Goal: Task Accomplishment & Management: Manage account settings

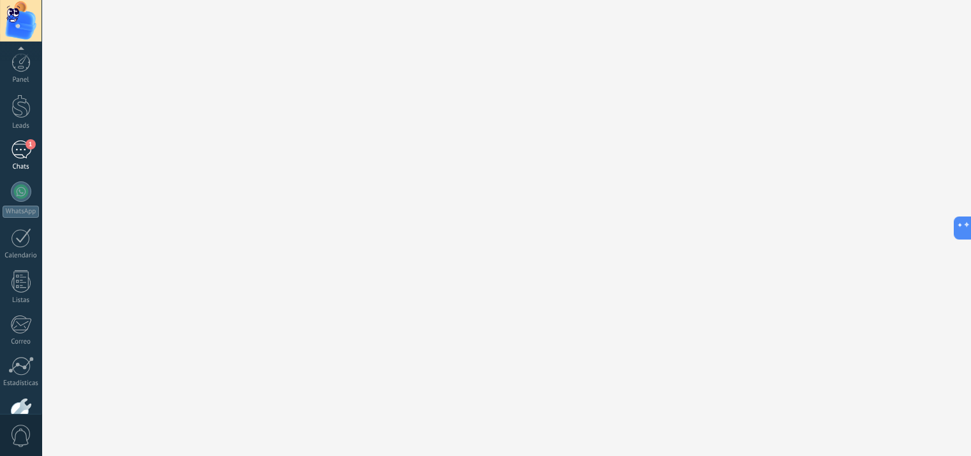
scroll to position [13, 0]
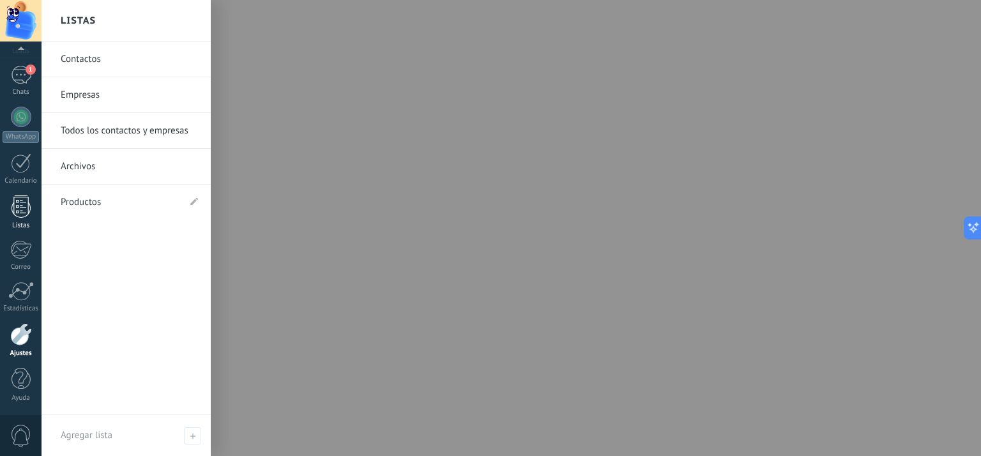
click at [13, 216] on div at bounding box center [20, 206] width 19 height 22
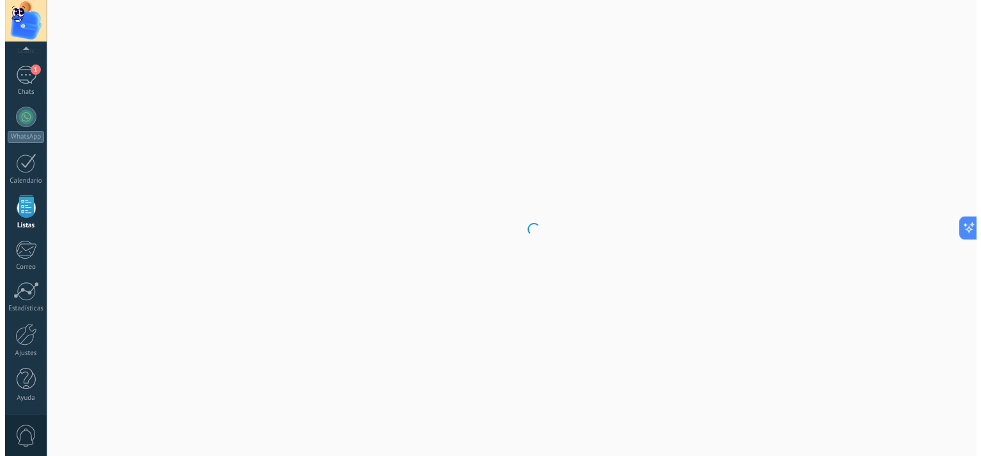
scroll to position [33, 0]
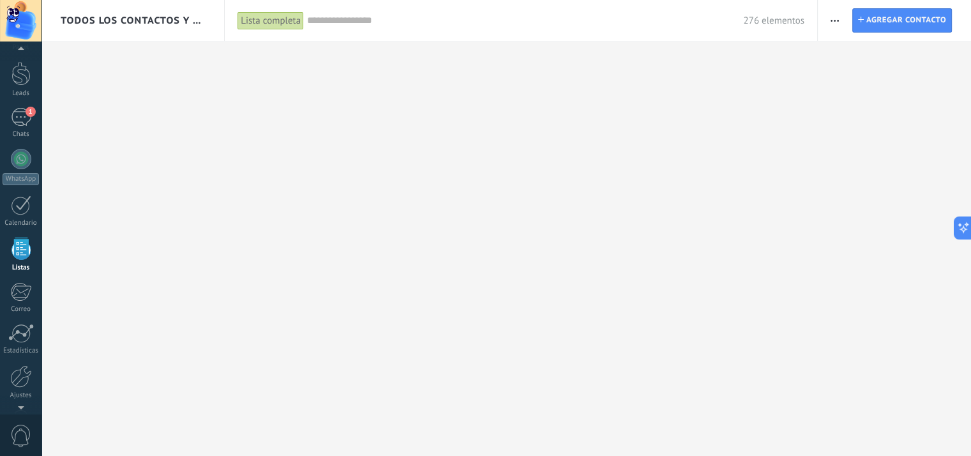
click at [829, 22] on button "button" at bounding box center [835, 20] width 19 height 24
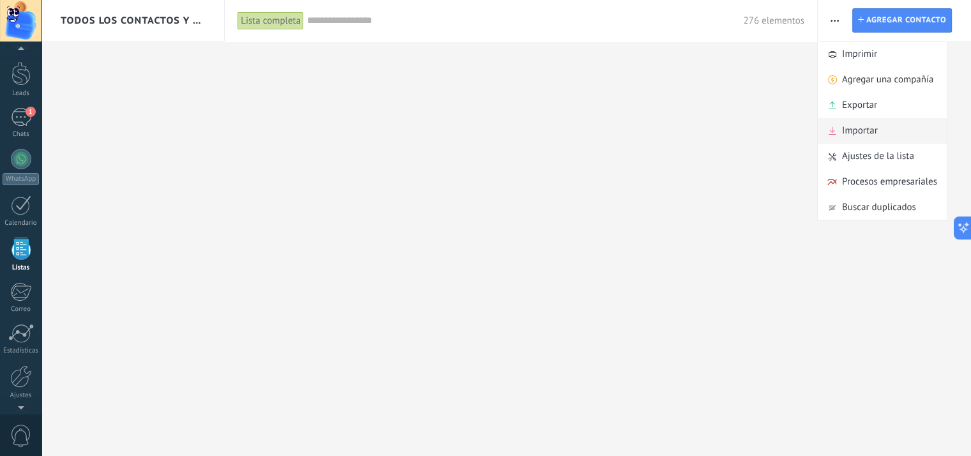
click at [865, 130] on span "Importar" at bounding box center [860, 131] width 36 height 26
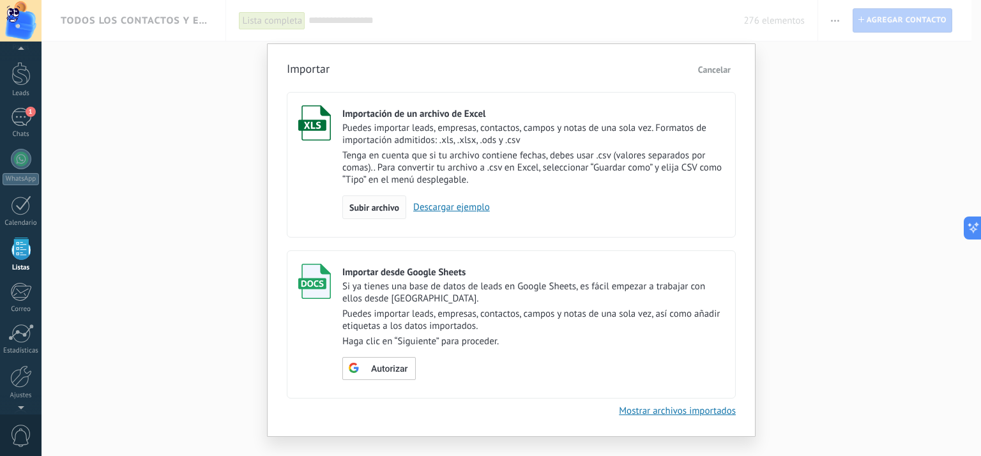
click at [375, 206] on span "Subir archivo" at bounding box center [374, 207] width 50 height 9
click at [0, 0] on input "Importación de un archivo de Excel Puedes importar leads, empresas, contactos, …" at bounding box center [0, 0] width 0 height 0
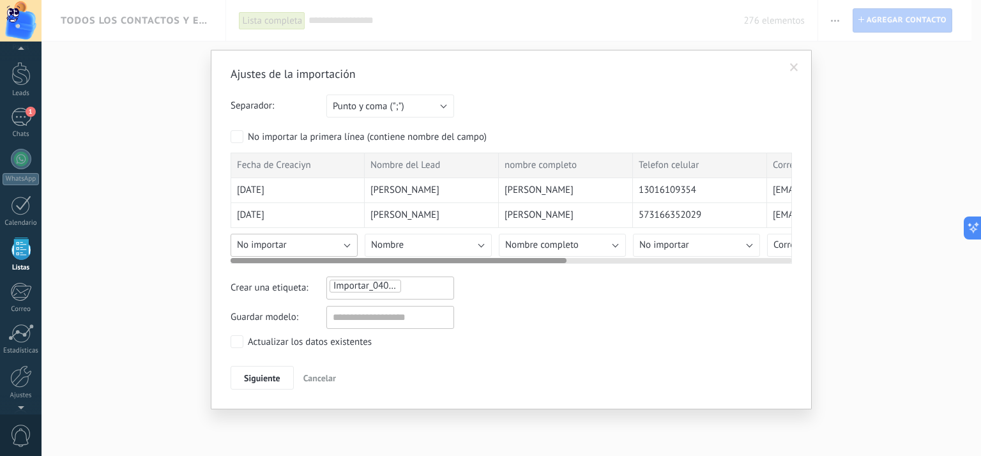
click at [349, 245] on button "No importar" at bounding box center [294, 245] width 127 height 23
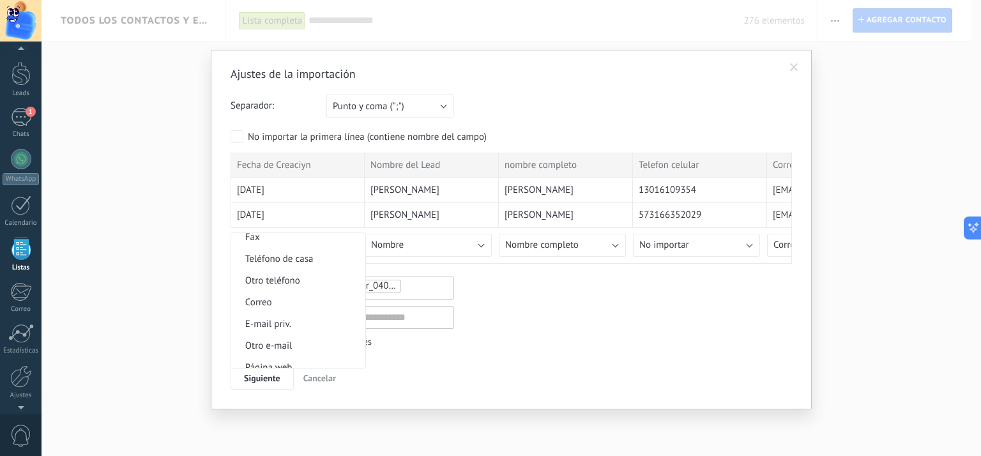
scroll to position [1254, 0]
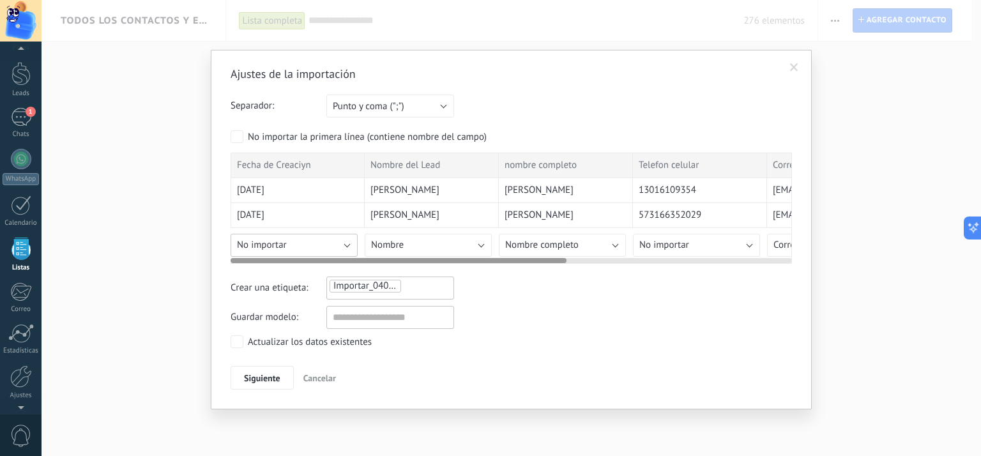
click at [335, 239] on button "No importar" at bounding box center [294, 245] width 127 height 23
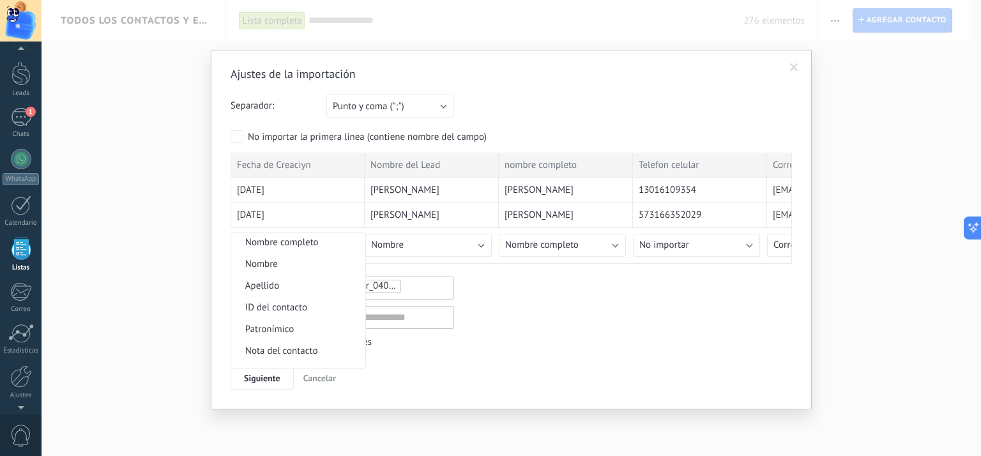
scroll to position [128, 0]
click at [320, 333] on span "Fecha de Creación" at bounding box center [296, 330] width 130 height 12
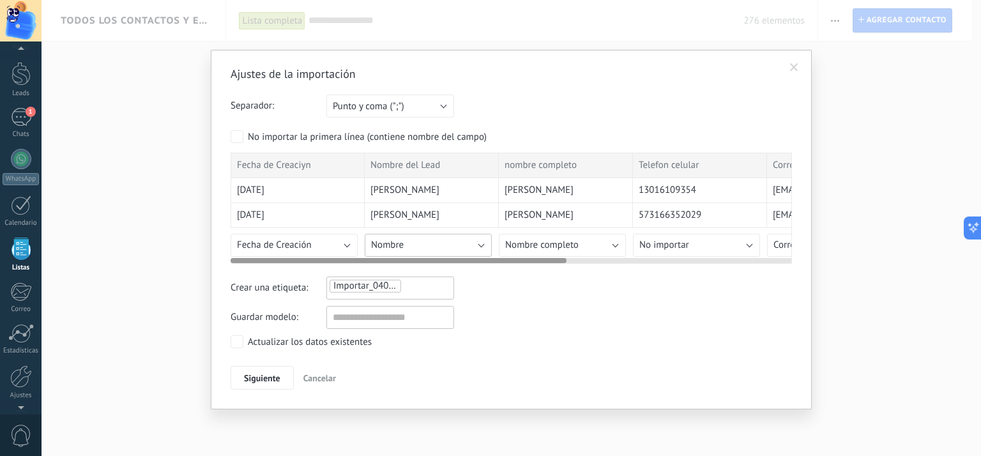
click at [480, 245] on button "Nombre" at bounding box center [428, 245] width 127 height 23
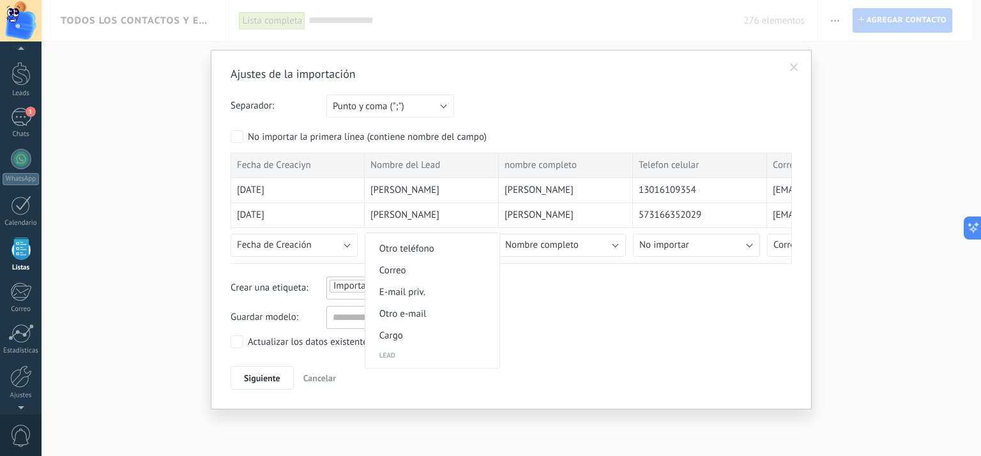
scroll to position [447, 0]
click at [437, 314] on span "Nombre del lead" at bounding box center [430, 312] width 130 height 12
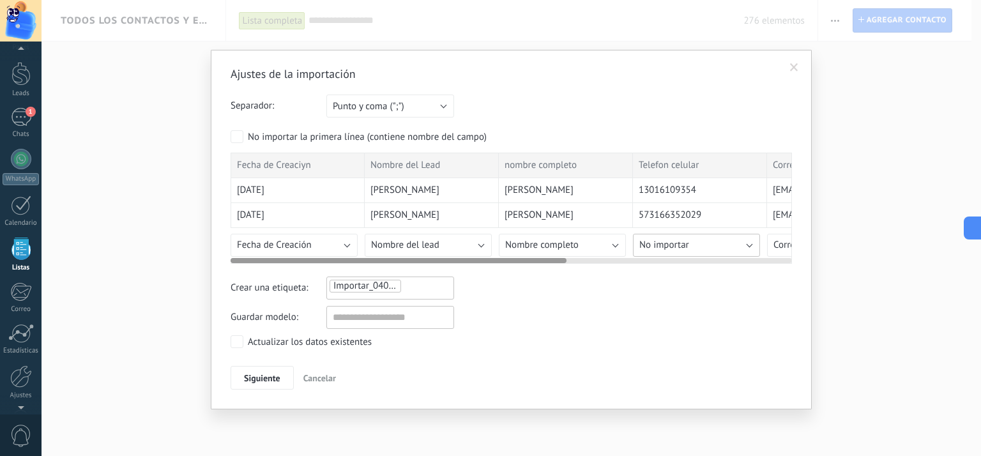
click at [703, 246] on button "No importar" at bounding box center [696, 245] width 127 height 23
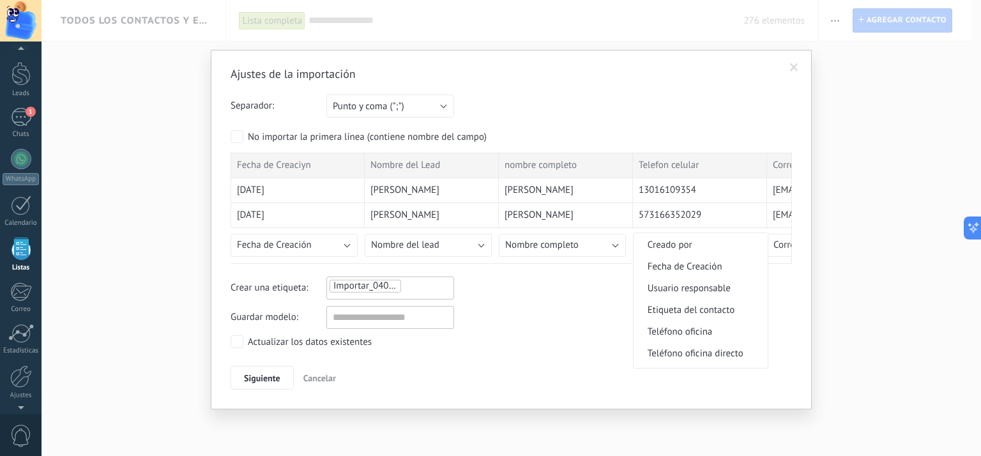
scroll to position [255, 0]
click at [708, 316] on span "Teléfono celular" at bounding box center [699, 311] width 130 height 12
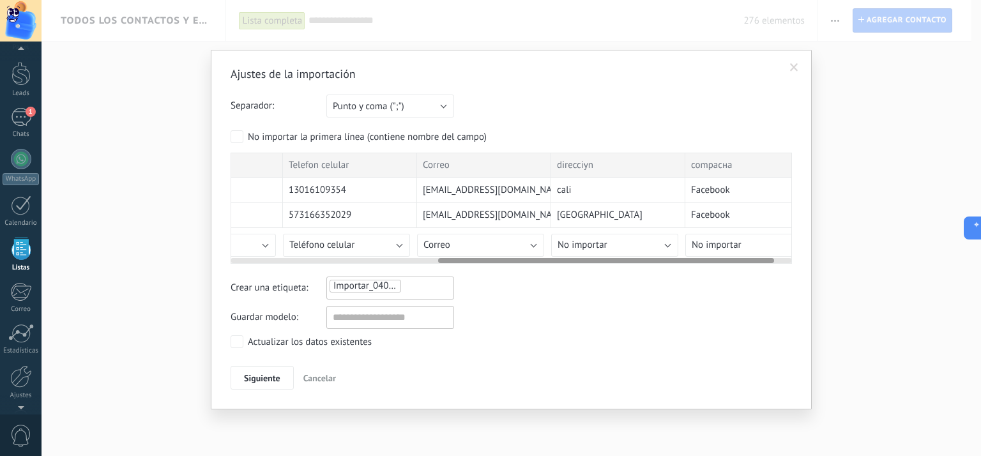
scroll to position [0, 354]
drag, startPoint x: 465, startPoint y: 257, endPoint x: 677, endPoint y: 290, distance: 214.5
click at [677, 290] on div "Ajustes de la importación Separador: Punto y coma (";") Coma (",") Tabulación (…" at bounding box center [511, 228] width 561 height 324
click at [631, 241] on button "No importar" at bounding box center [610, 245] width 127 height 23
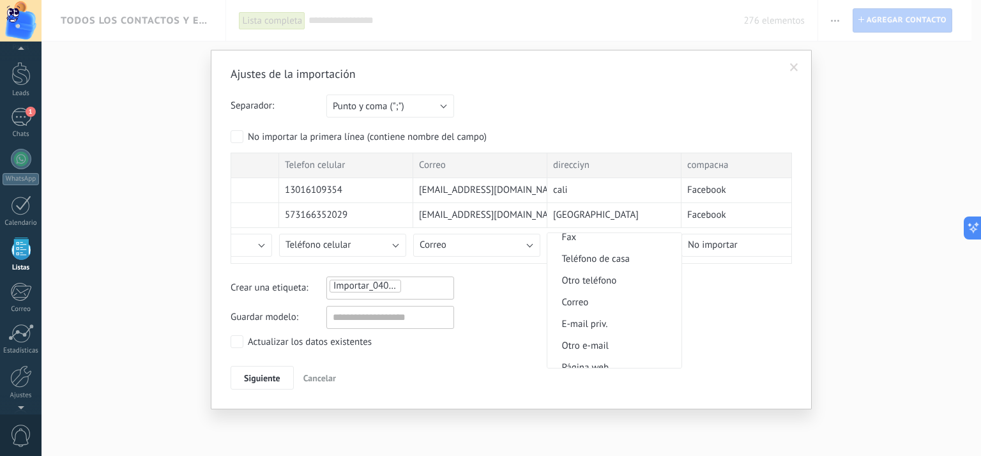
scroll to position [1254, 0]
click at [597, 358] on span "Dirección" at bounding box center [612, 357] width 130 height 12
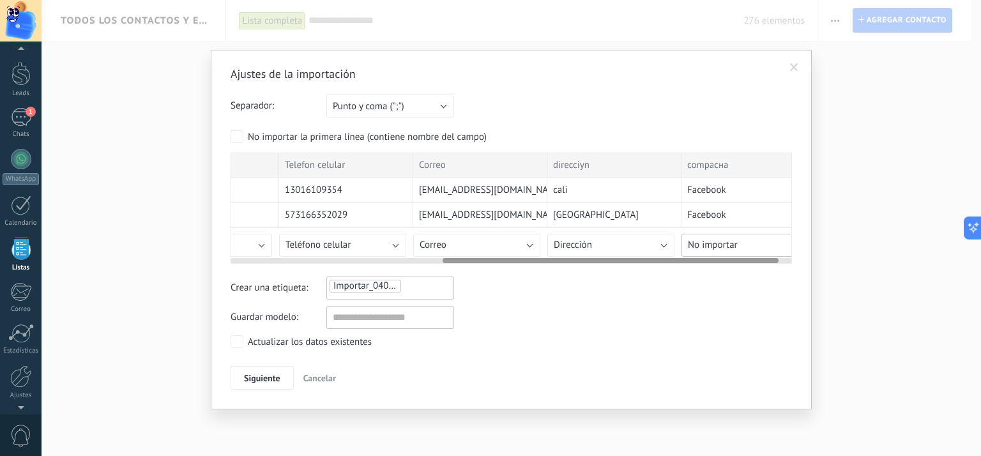
click at [731, 247] on span "No importar" at bounding box center [713, 245] width 50 height 12
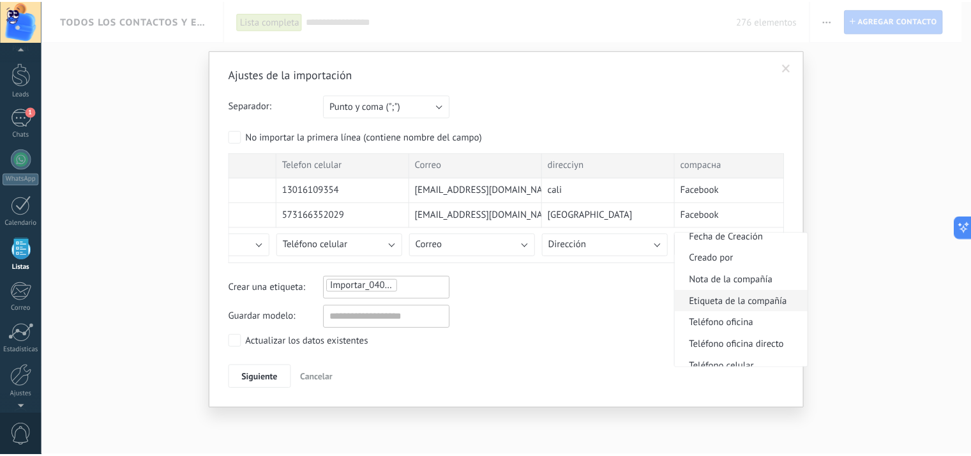
scroll to position [998, 0]
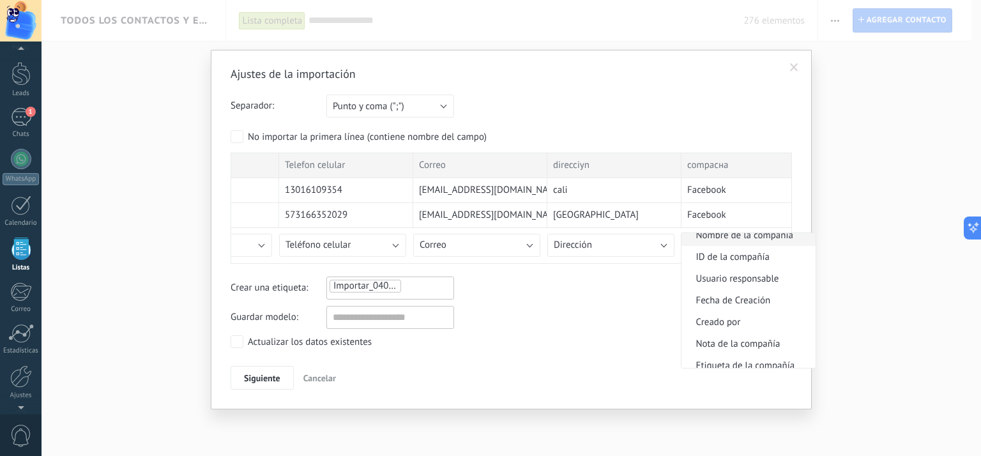
click at [756, 238] on span "Nombre de la compañía" at bounding box center [746, 235] width 130 height 12
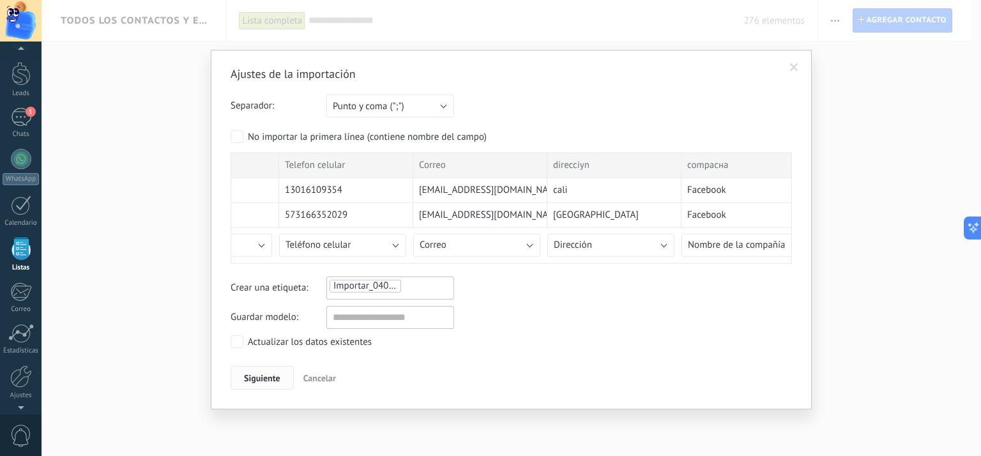
click at [267, 377] on span "Siguiente" at bounding box center [262, 378] width 36 height 9
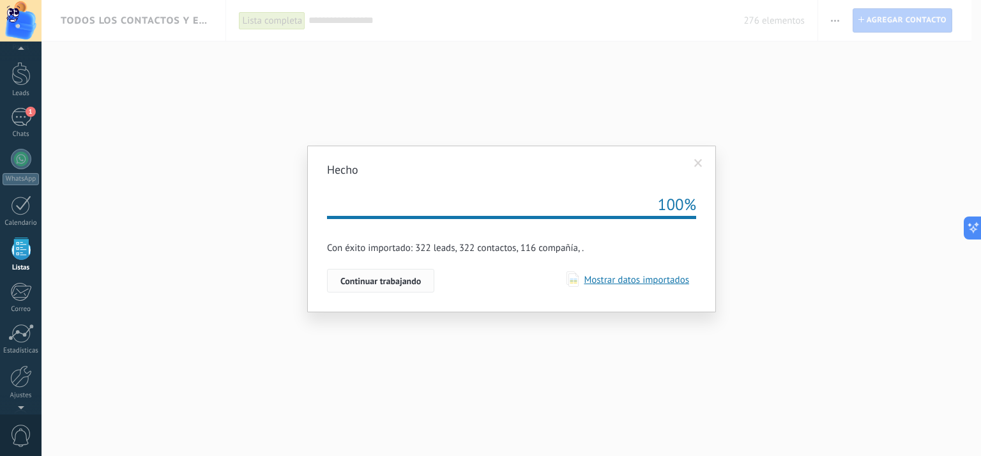
click at [401, 281] on span "Continuar trabajando" at bounding box center [380, 281] width 80 height 9
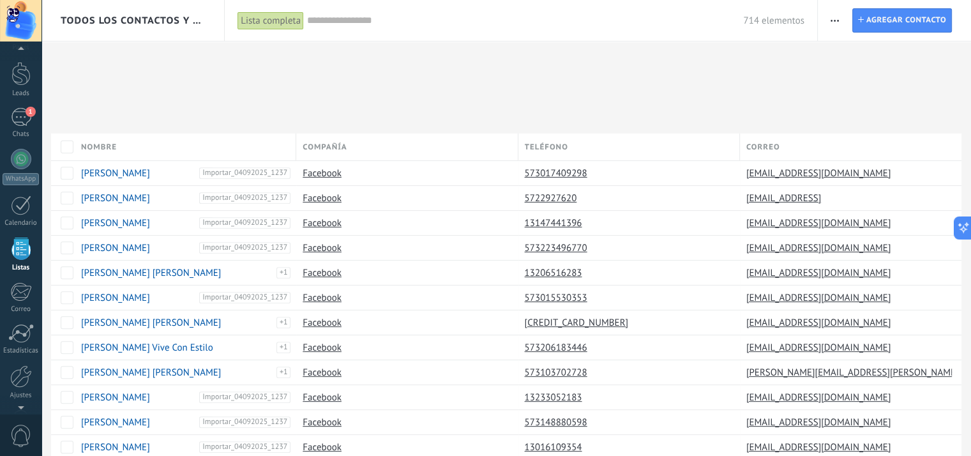
scroll to position [328, 0]
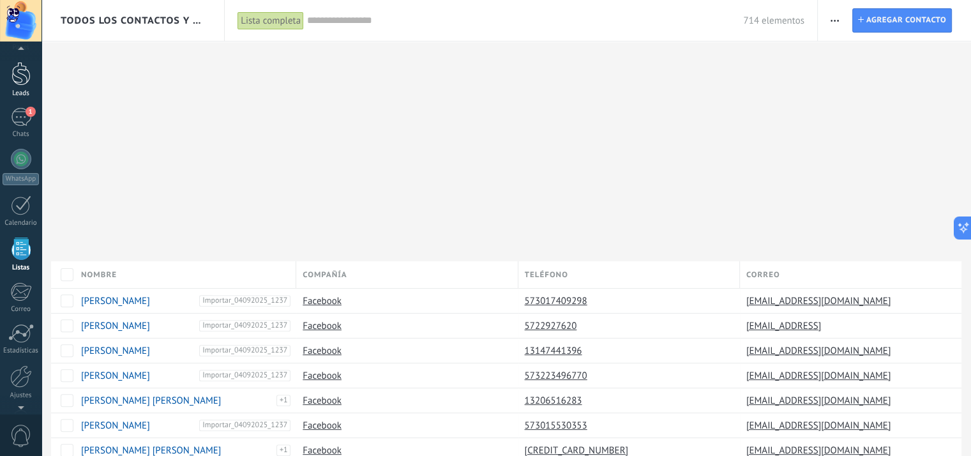
click at [20, 78] on div at bounding box center [20, 74] width 19 height 24
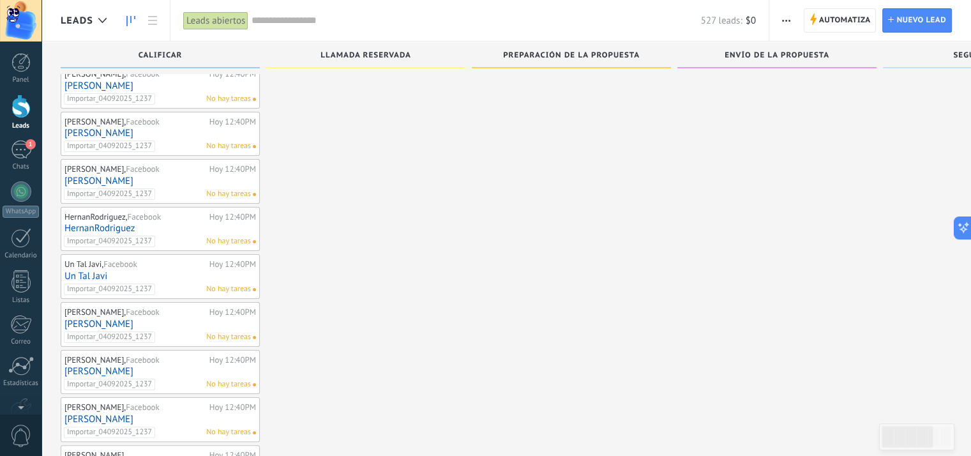
scroll to position [5065, 0]
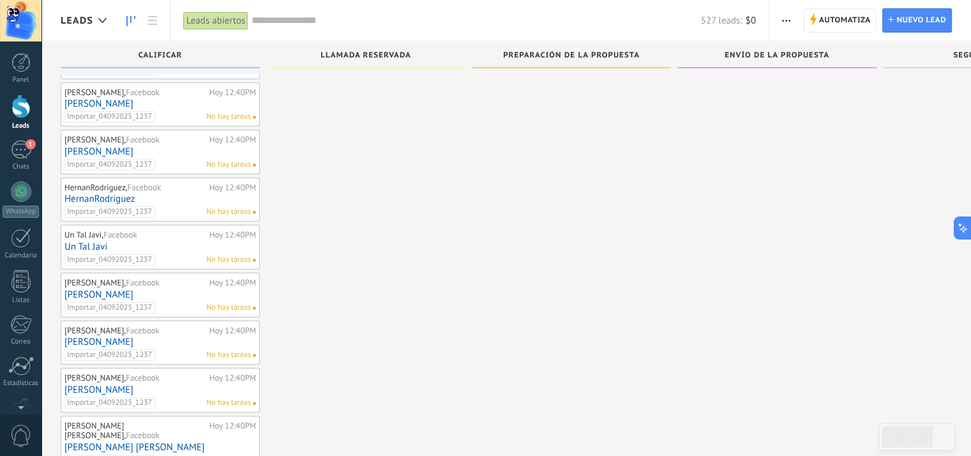
click at [224, 19] on div "Leads abiertos" at bounding box center [215, 20] width 65 height 19
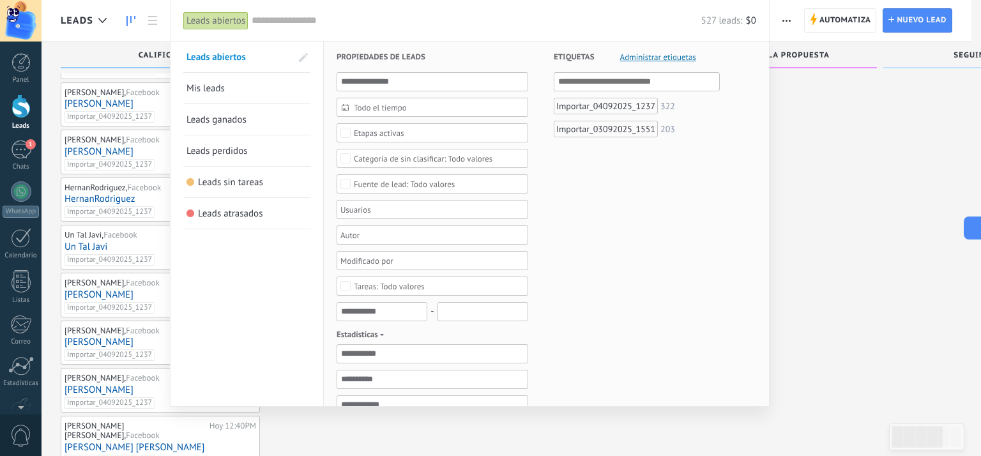
click at [224, 19] on div "Leads abiertos" at bounding box center [215, 20] width 65 height 19
click at [810, 238] on div at bounding box center [490, 228] width 981 height 456
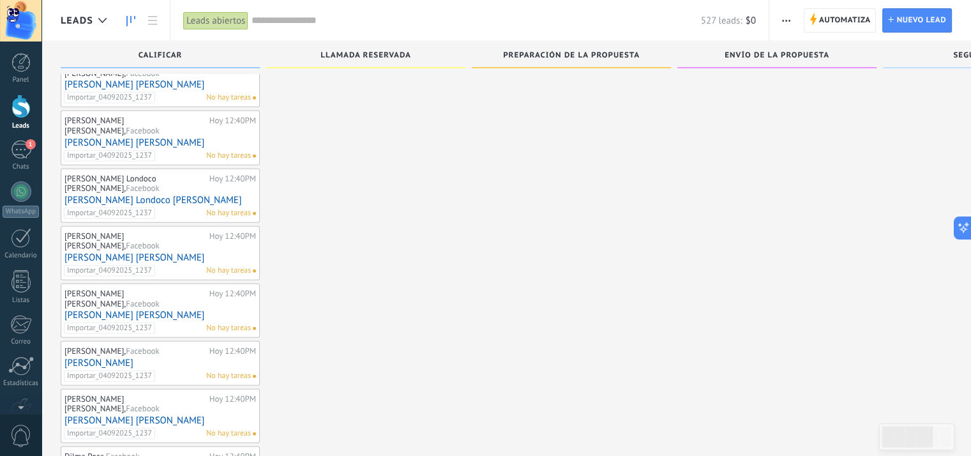
scroll to position [8671, 0]
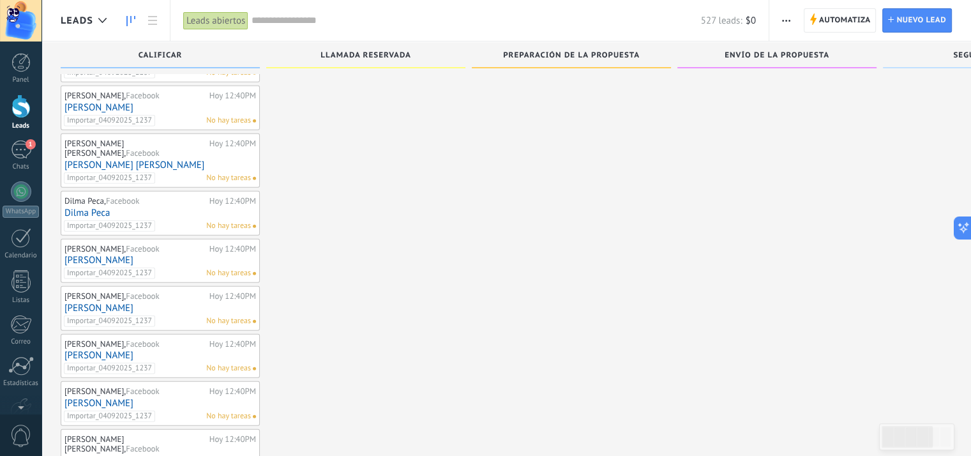
click at [782, 22] on button "button" at bounding box center [786, 20] width 19 height 24
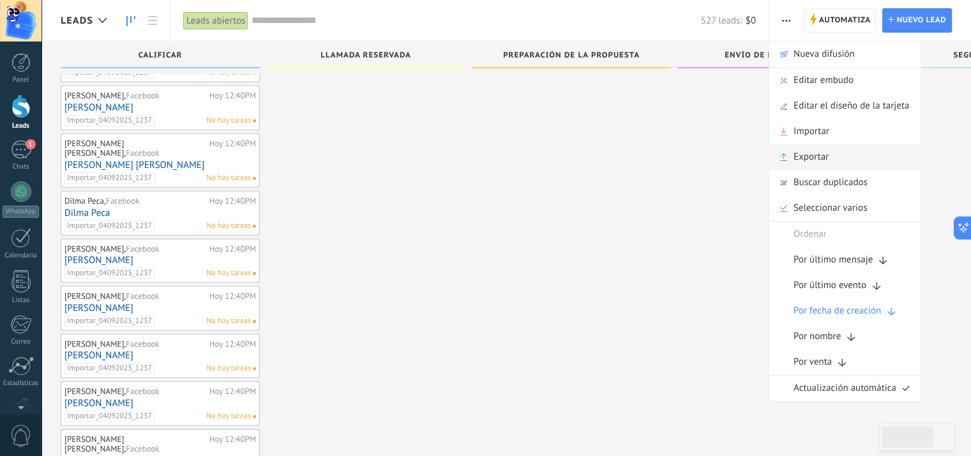
click at [818, 155] on span "Exportar" at bounding box center [811, 157] width 35 height 26
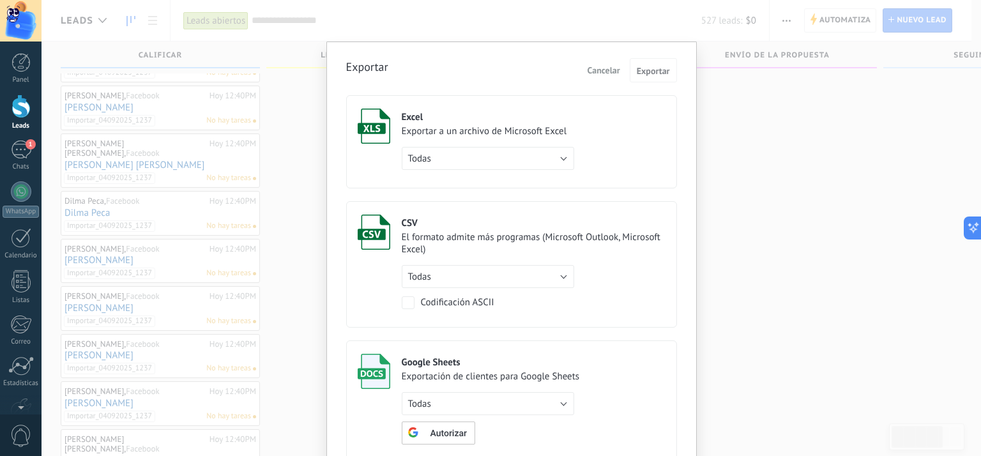
click at [759, 194] on div "Exportar Cancelar Exportar Excel Exportar a un archivo de Microsoft Excel Todas…" at bounding box center [511, 228] width 939 height 456
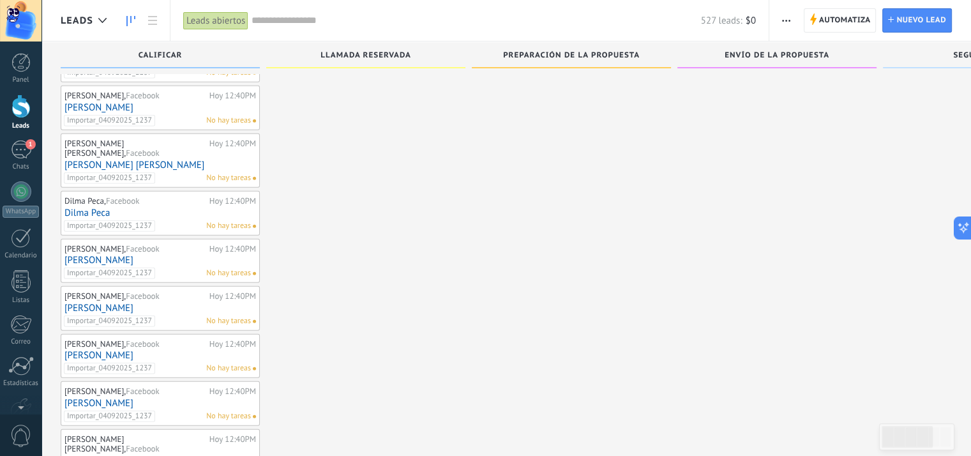
click at [788, 20] on icon "button" at bounding box center [786, 21] width 8 height 2
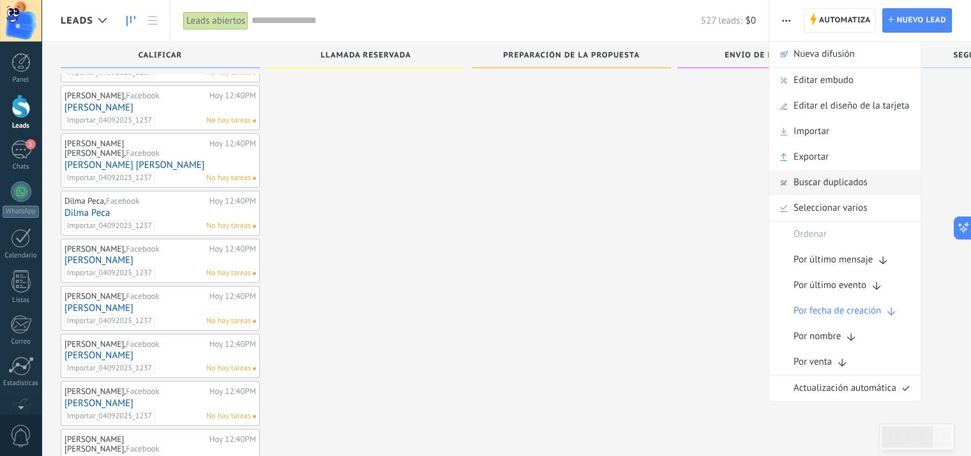
click at [823, 181] on span "Buscar duplicados" at bounding box center [831, 183] width 74 height 26
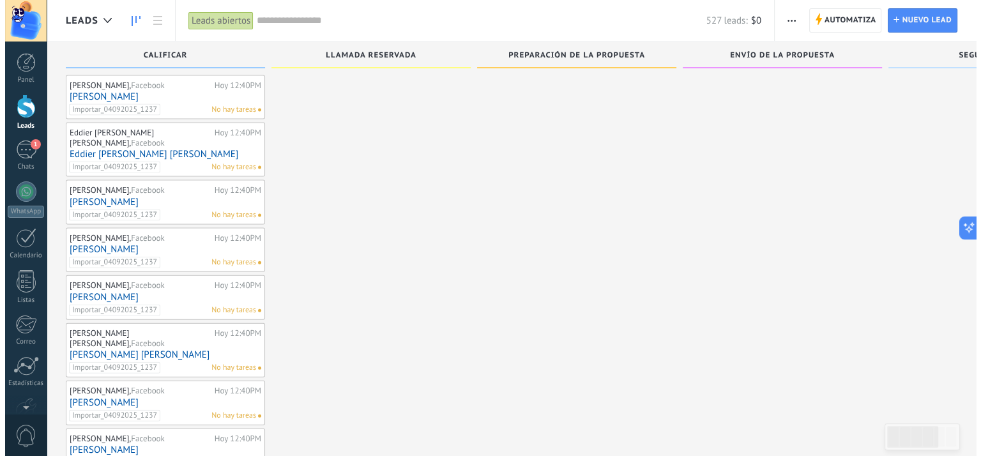
scroll to position [7265, 0]
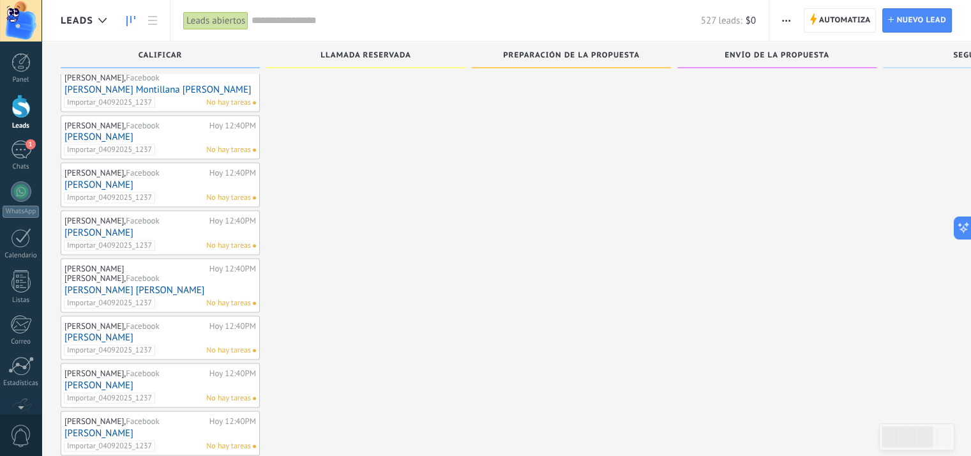
click at [780, 20] on button "button" at bounding box center [786, 20] width 19 height 24
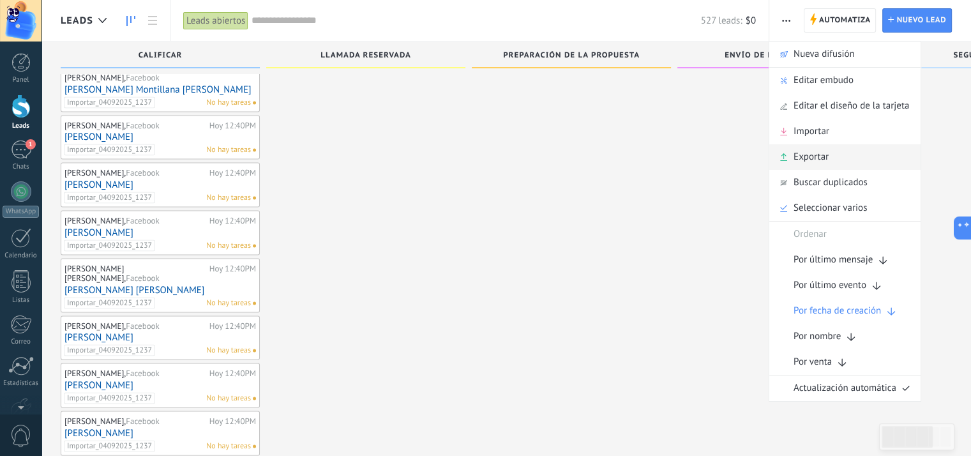
click at [816, 151] on span "Exportar" at bounding box center [811, 157] width 35 height 26
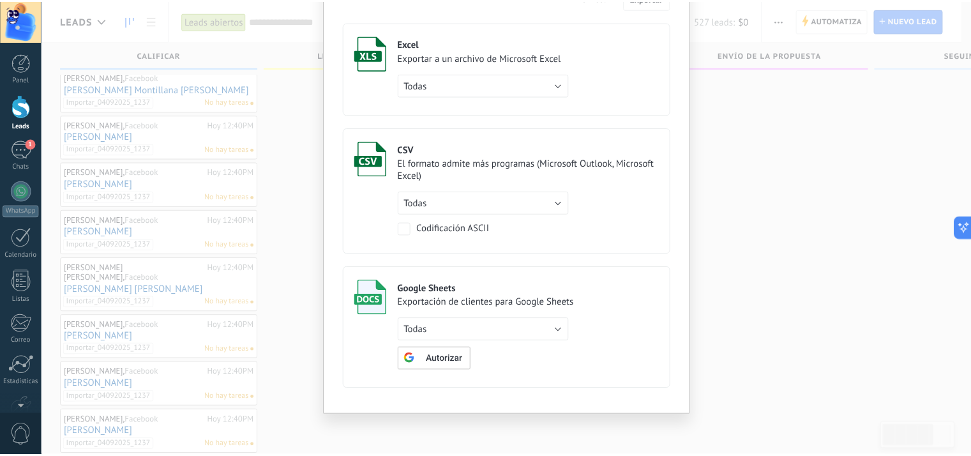
scroll to position [0, 0]
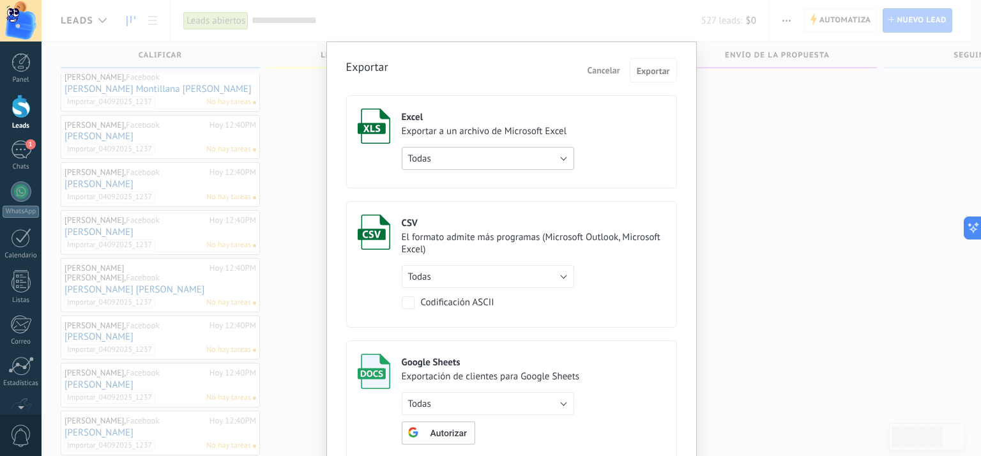
click at [559, 156] on button "Todas" at bounding box center [488, 158] width 172 height 23
click at [559, 156] on span "Todas" at bounding box center [482, 159] width 176 height 12
click at [657, 75] on span "Exportar" at bounding box center [653, 70] width 33 height 9
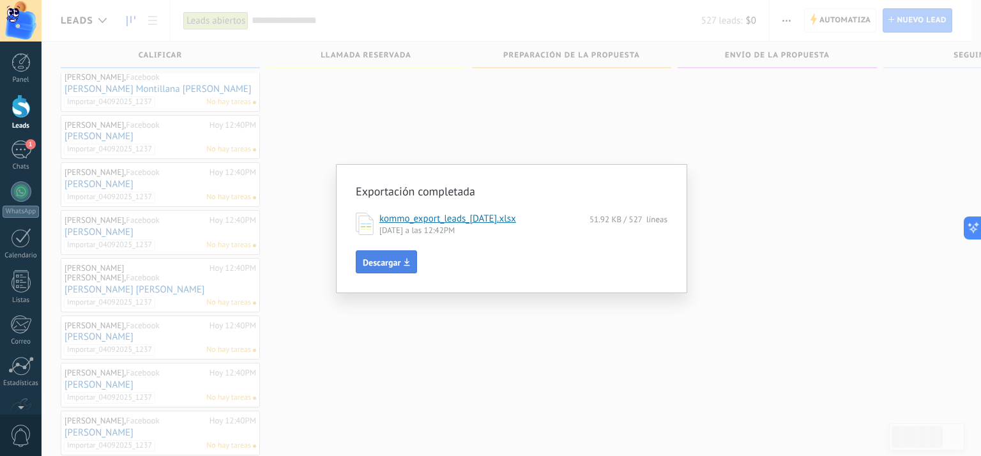
click at [392, 262] on span "Descargar" at bounding box center [382, 262] width 38 height 9
click at [738, 278] on div "Exportación completada kommo_export_leads_[DATE].xlsx 51.92 KB / 527 líneas [DA…" at bounding box center [511, 228] width 939 height 456
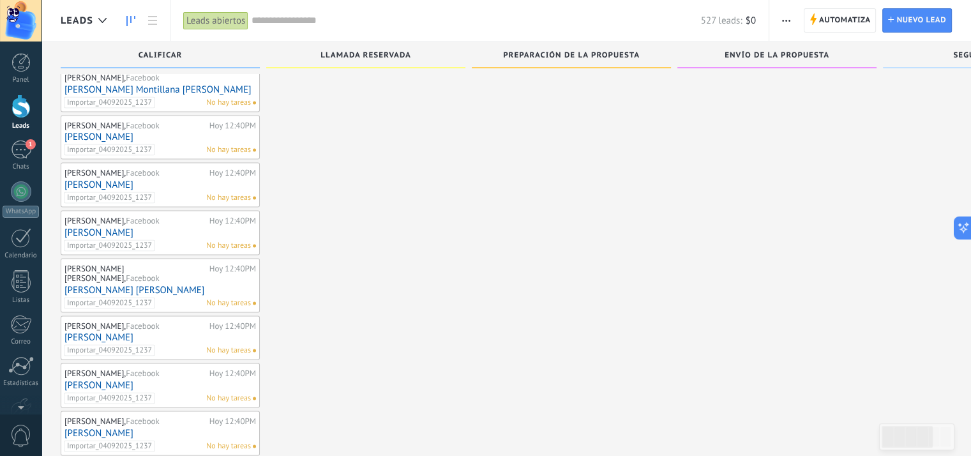
scroll to position [7010, 0]
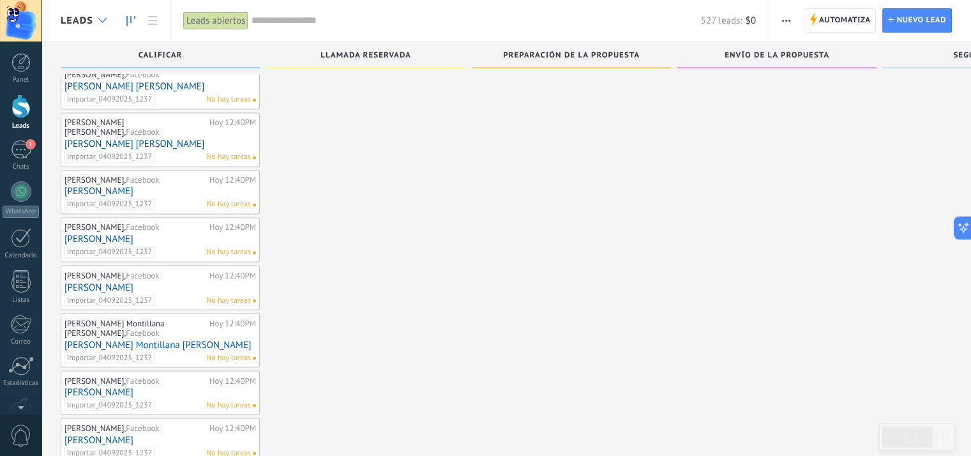
click at [107, 20] on div at bounding box center [102, 20] width 21 height 25
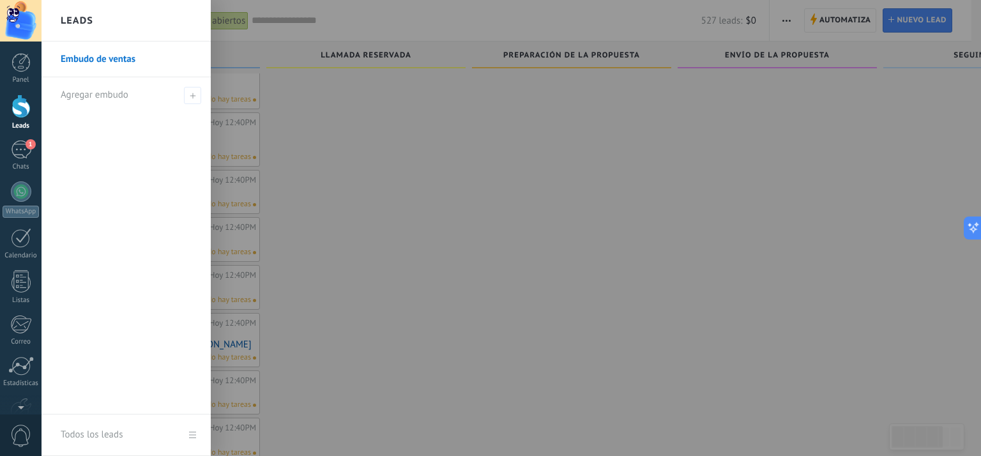
click at [99, 432] on div "Todos los leads" at bounding box center [92, 435] width 62 height 36
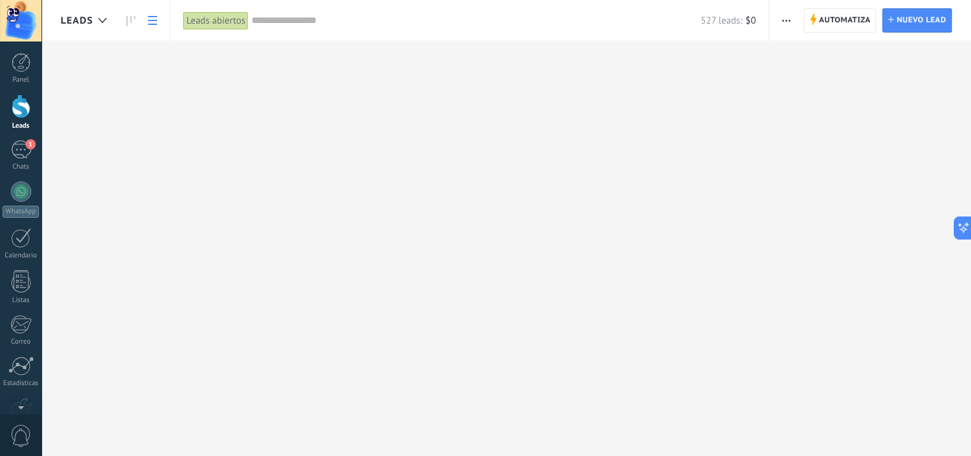
click at [158, 20] on link at bounding box center [153, 20] width 22 height 25
click at [319, 23] on input "text" at bounding box center [477, 20] width 450 height 13
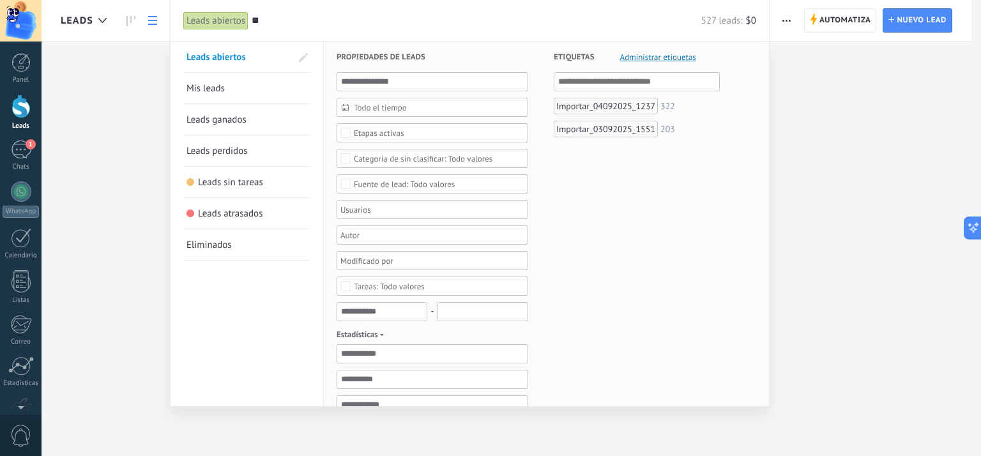
type input "*"
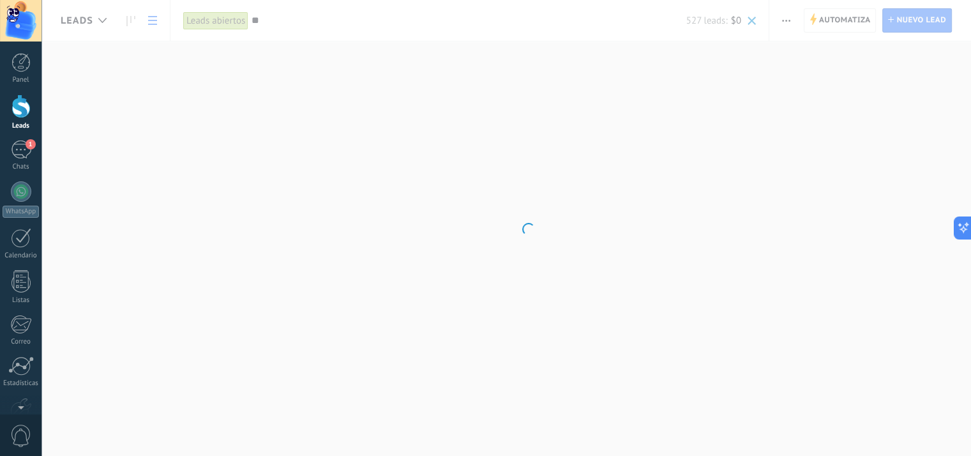
type input "***"
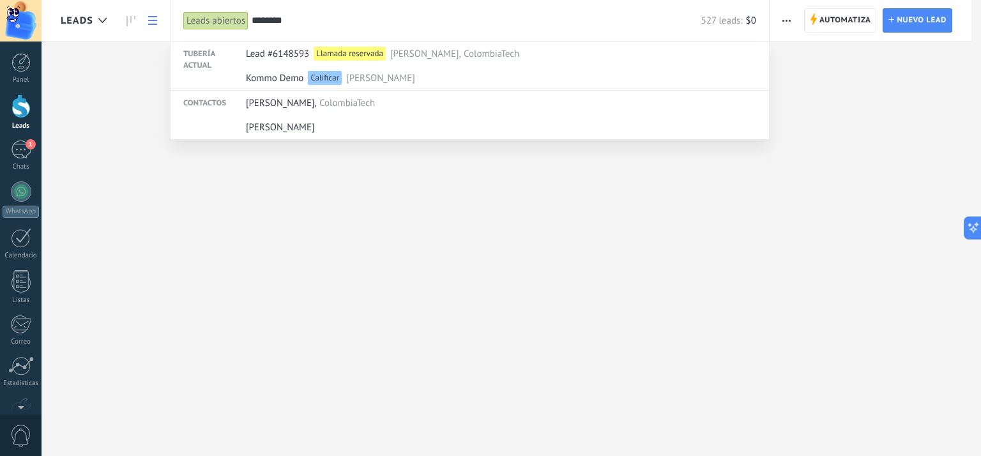
type input "********"
click at [834, 217] on div at bounding box center [490, 228] width 981 height 456
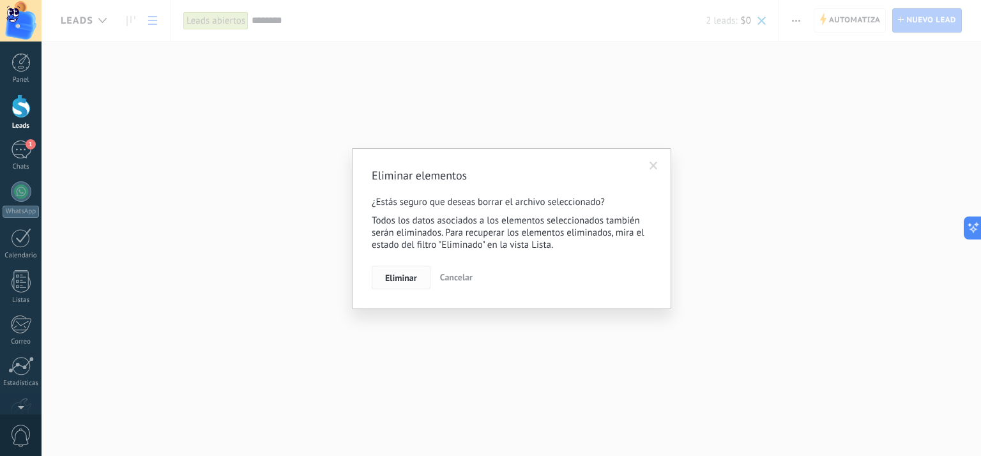
click at [406, 275] on span "Eliminar" at bounding box center [401, 277] width 32 height 9
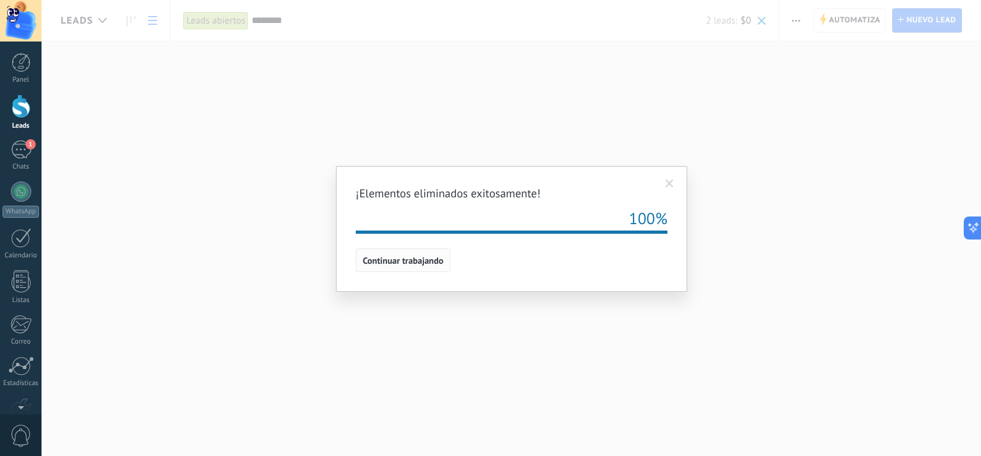
click at [414, 265] on span "Continuar trabajando" at bounding box center [403, 260] width 80 height 9
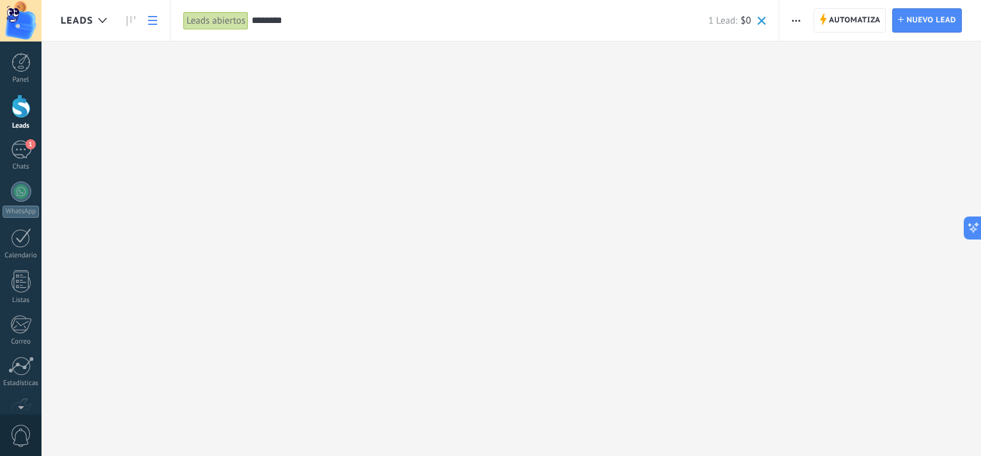
click at [155, 22] on icon at bounding box center [152, 20] width 9 height 9
click at [324, 27] on div "******** 1 Lead: $0" at bounding box center [509, 20] width 514 height 41
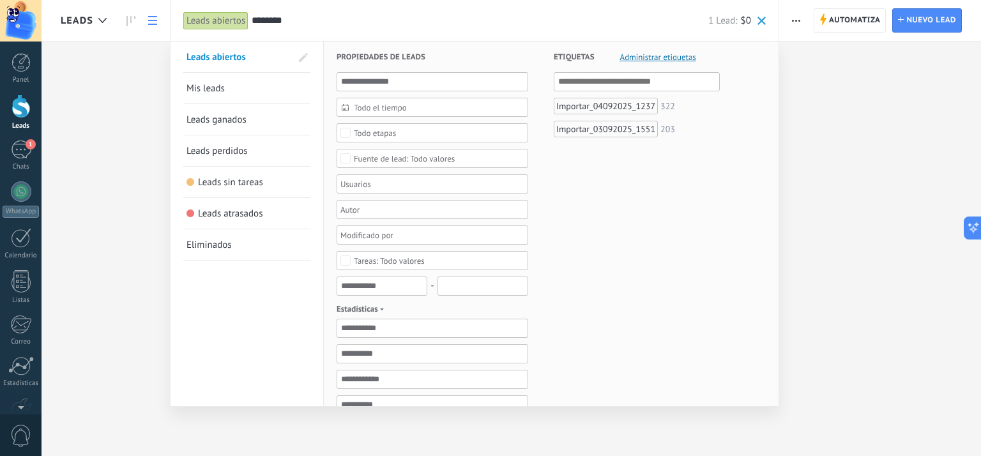
click at [766, 23] on span at bounding box center [761, 21] width 8 height 8
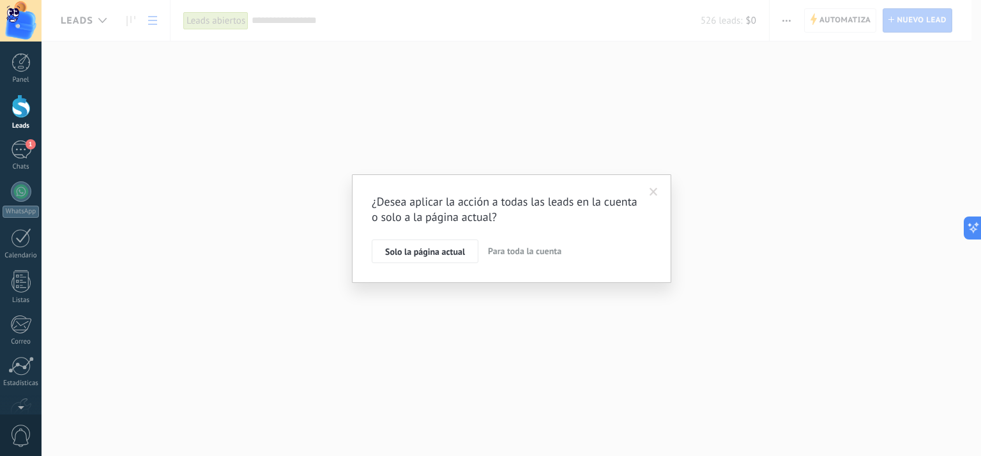
click at [516, 252] on span "Para toda la cuenta" at bounding box center [524, 250] width 73 height 11
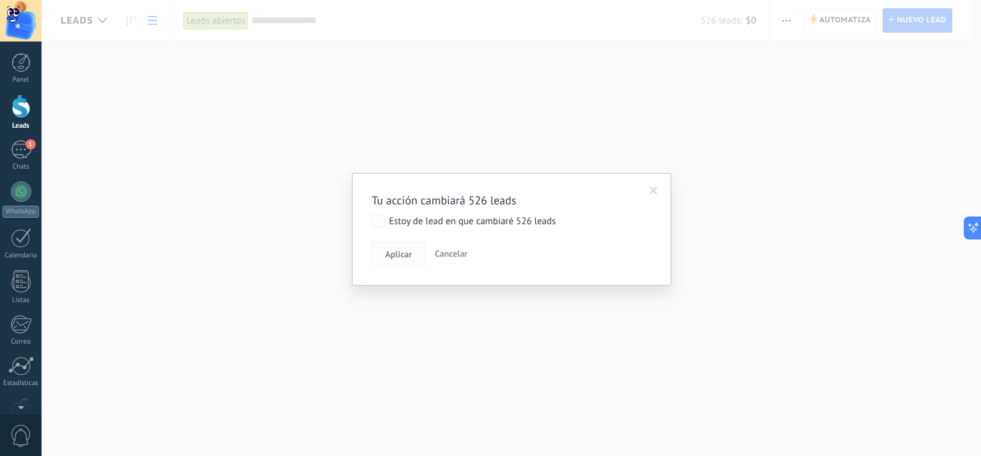
click at [407, 252] on span "Aplicar" at bounding box center [398, 254] width 27 height 9
click at [396, 254] on span "Aplicar" at bounding box center [398, 254] width 27 height 9
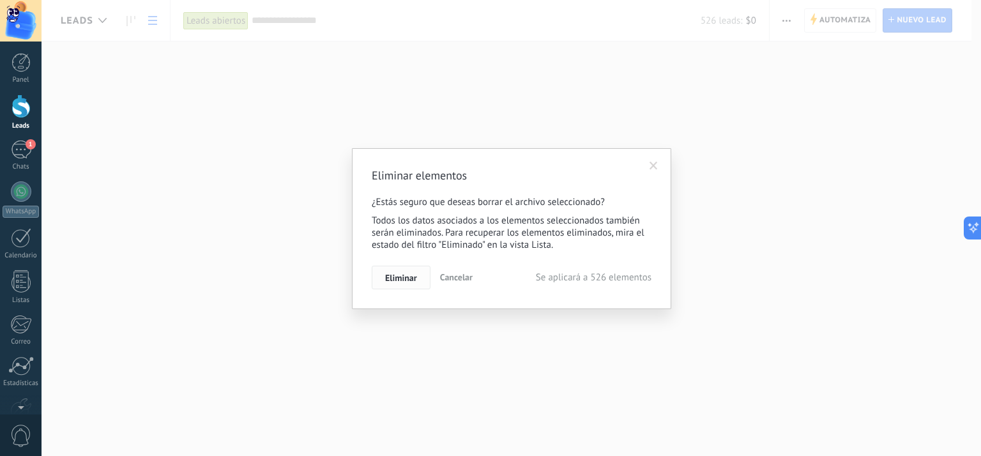
click at [406, 280] on span "Eliminar" at bounding box center [401, 277] width 32 height 9
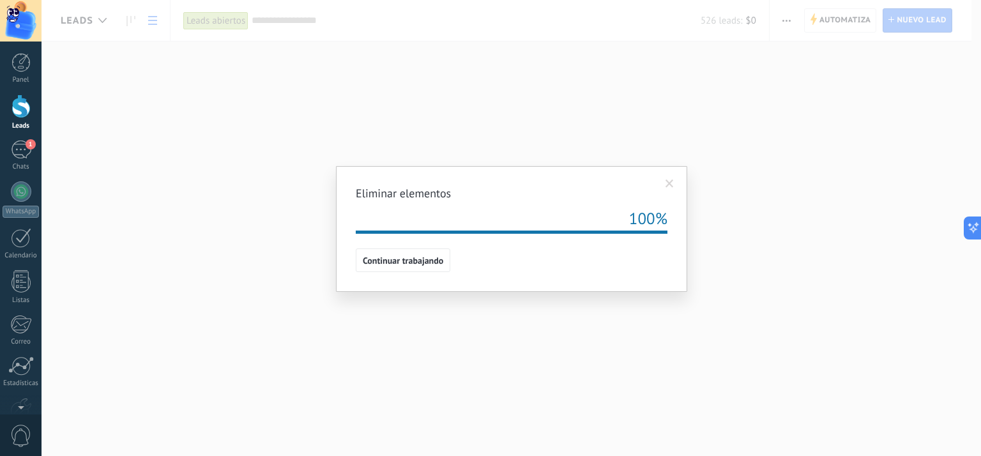
click at [420, 247] on div "Eliminar elementos 100% Continuar trabajando" at bounding box center [512, 229] width 312 height 87
click at [413, 261] on span "Continuar trabajando" at bounding box center [403, 260] width 80 height 9
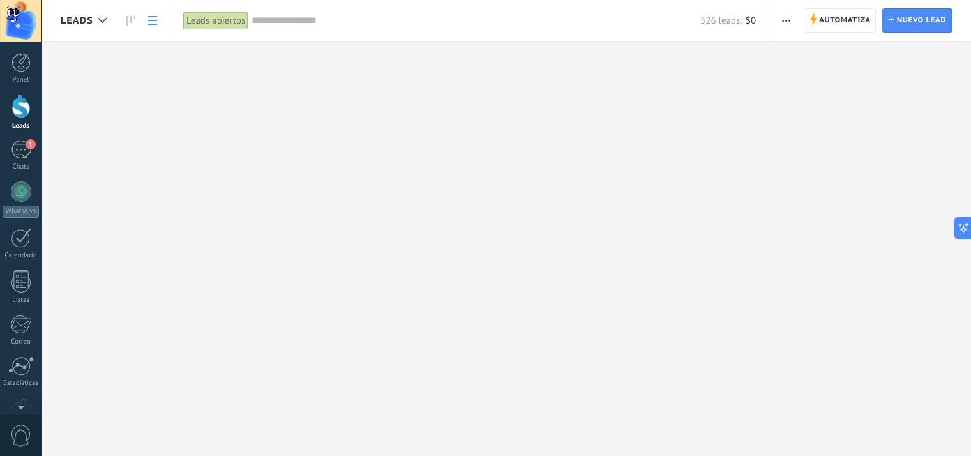
click at [23, 113] on div at bounding box center [20, 107] width 19 height 24
click at [798, 24] on span "button" at bounding box center [796, 20] width 8 height 24
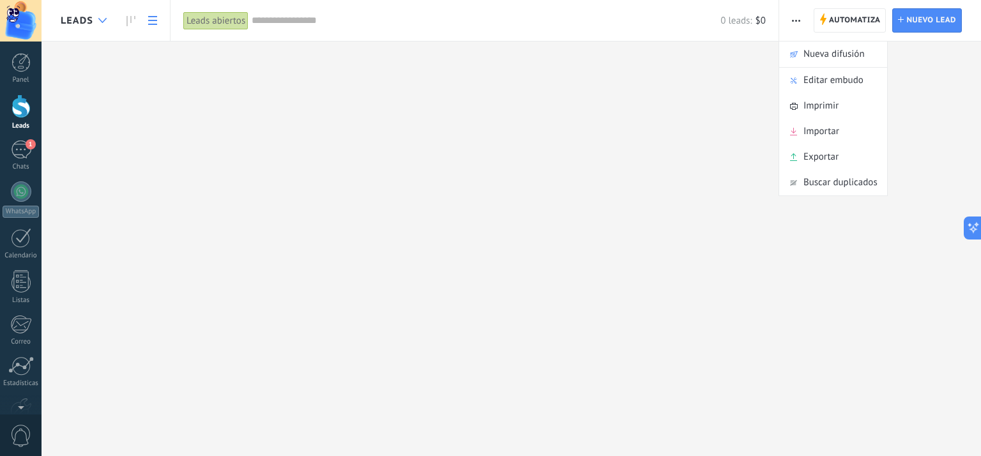
click at [100, 22] on icon at bounding box center [102, 20] width 8 height 5
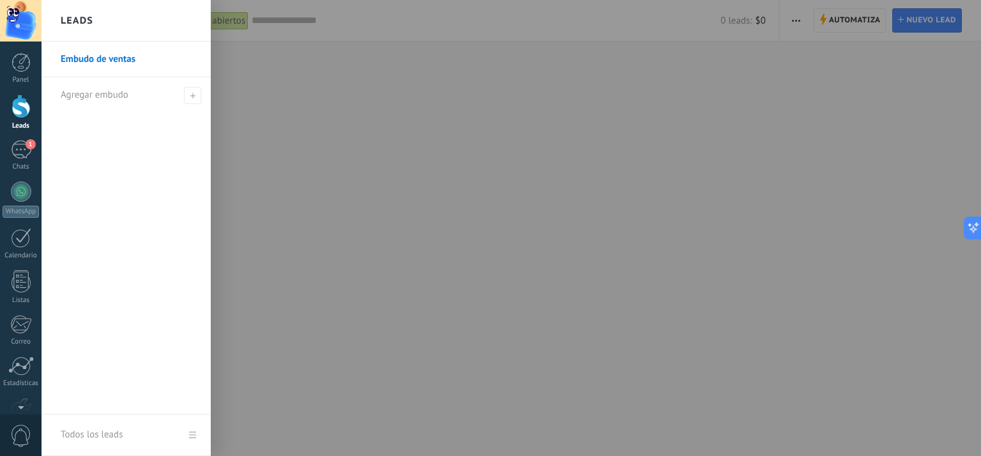
click at [88, 70] on link "Embudo de ventas" at bounding box center [129, 60] width 137 height 36
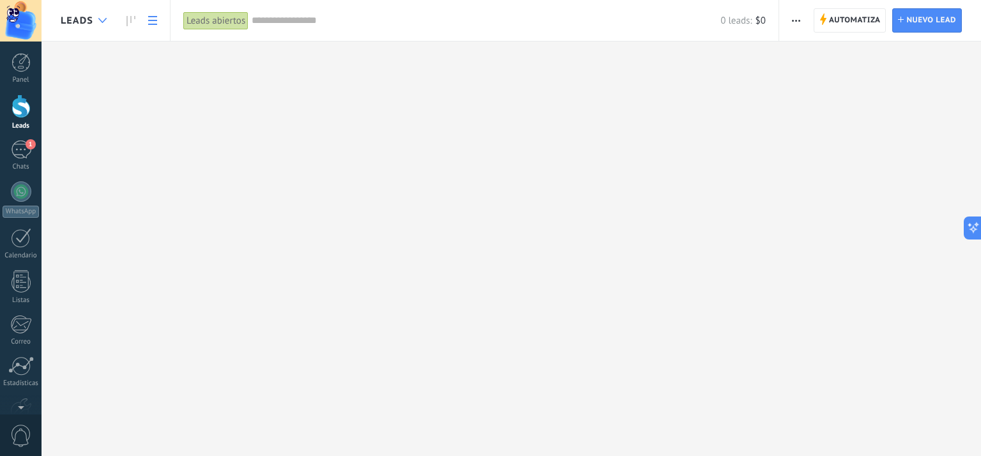
click at [102, 22] on icon at bounding box center [102, 20] width 8 height 5
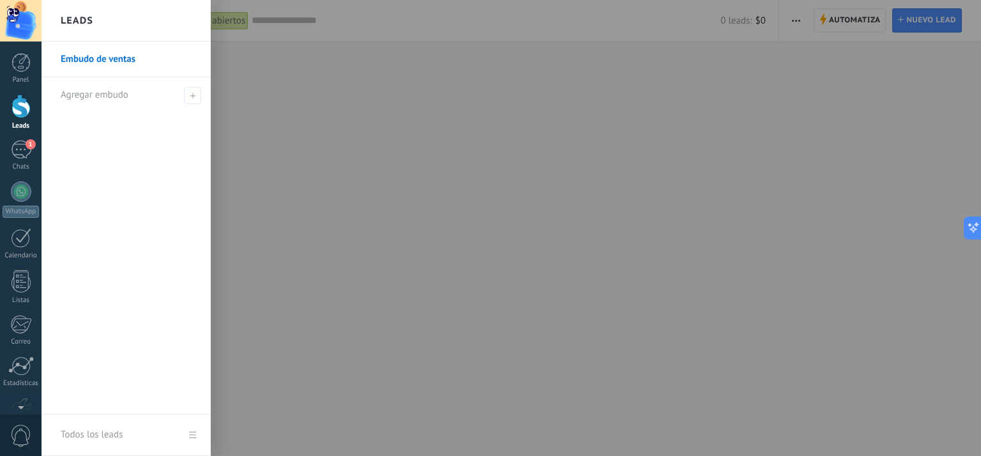
click at [100, 56] on link "Embudo de ventas" at bounding box center [129, 60] width 137 height 36
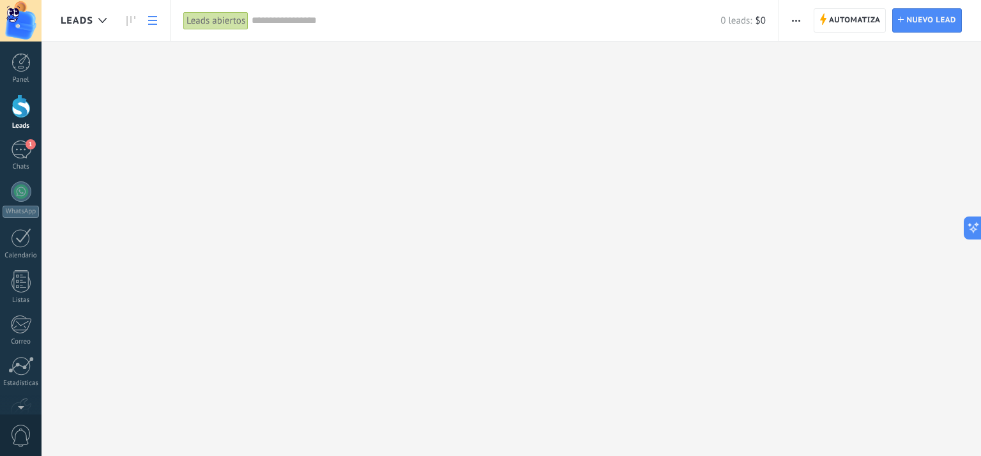
click at [796, 23] on span "button" at bounding box center [796, 20] width 8 height 24
click at [815, 131] on span "Importar" at bounding box center [821, 132] width 36 height 26
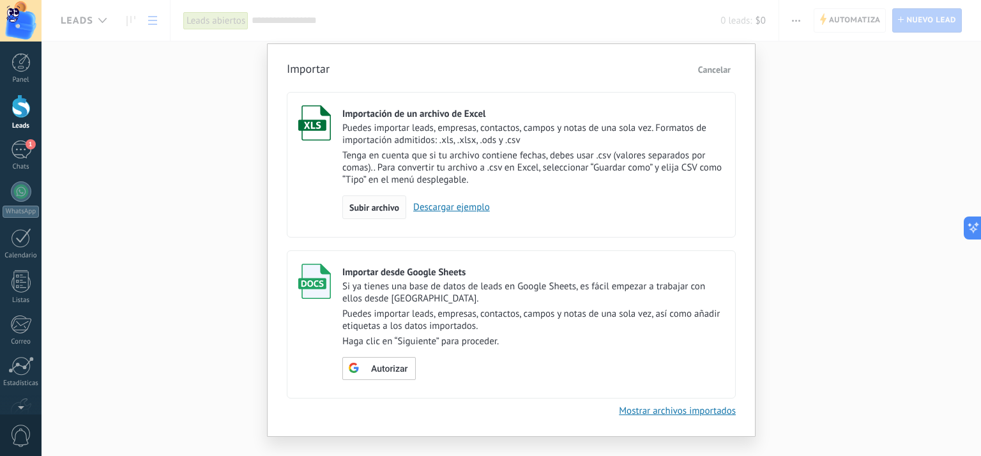
click at [372, 209] on span "Subir archivo" at bounding box center [374, 207] width 50 height 9
click at [0, 0] on input "Importación de un archivo de Excel Puedes importar leads, empresas, contactos, …" at bounding box center [0, 0] width 0 height 0
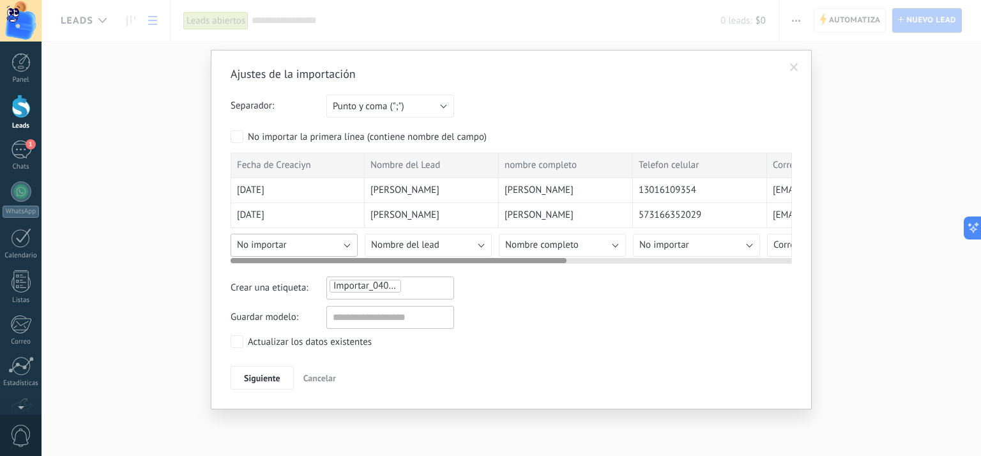
click at [349, 245] on button "No importar" at bounding box center [294, 245] width 127 height 23
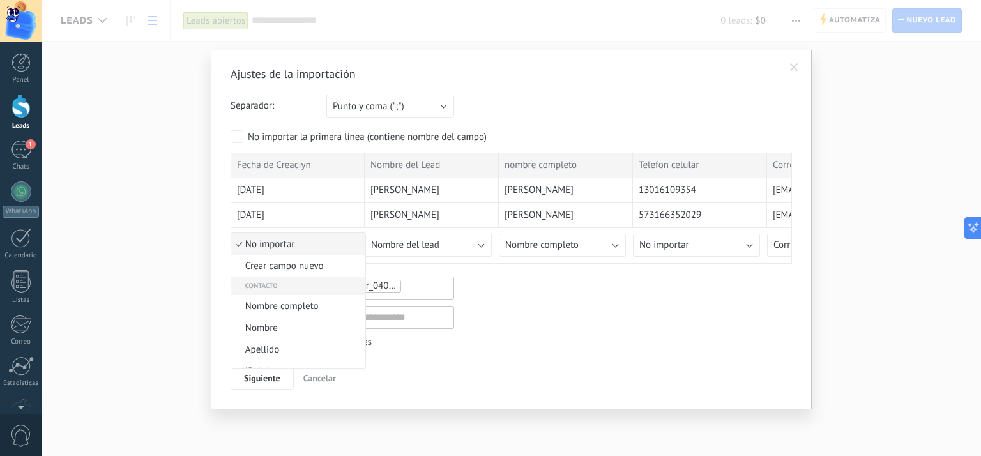
scroll to position [128, 0]
click at [297, 326] on span "Fecha de Creación" at bounding box center [296, 330] width 130 height 12
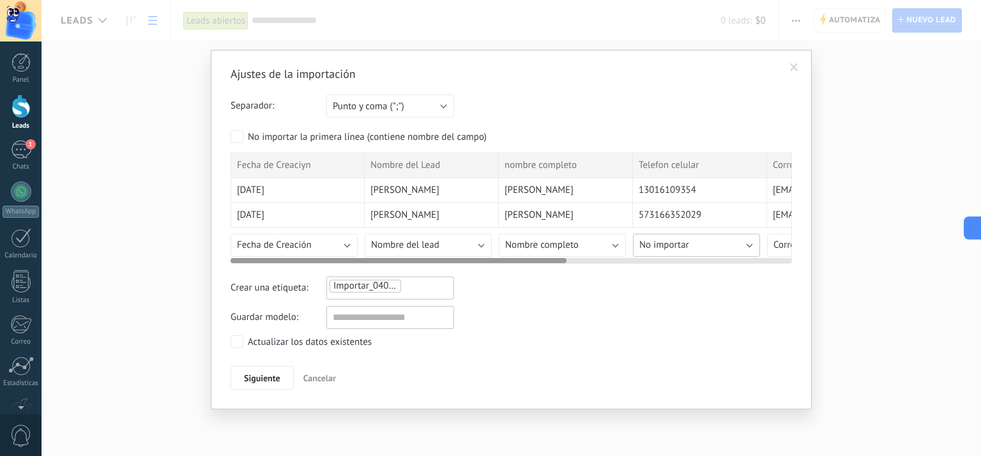
click at [720, 247] on button "No importar" at bounding box center [696, 245] width 127 height 23
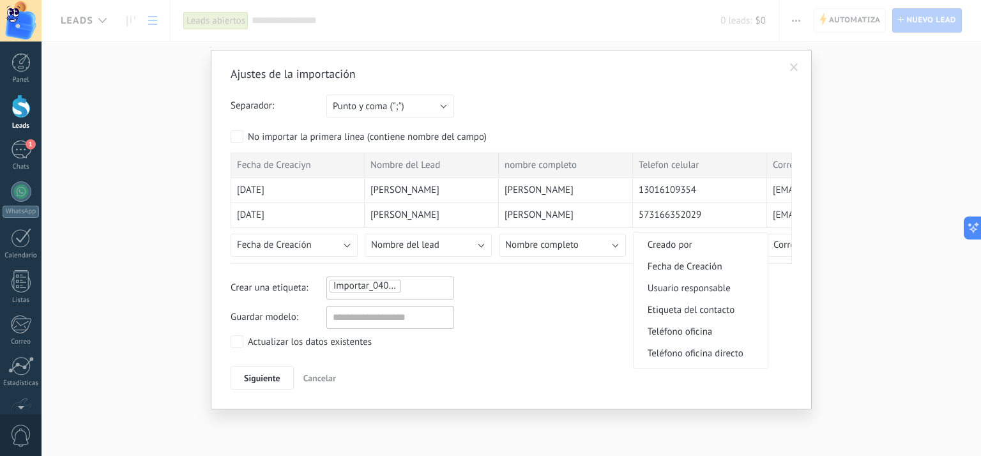
scroll to position [255, 0]
click at [709, 312] on span "Teléfono celular" at bounding box center [699, 311] width 130 height 12
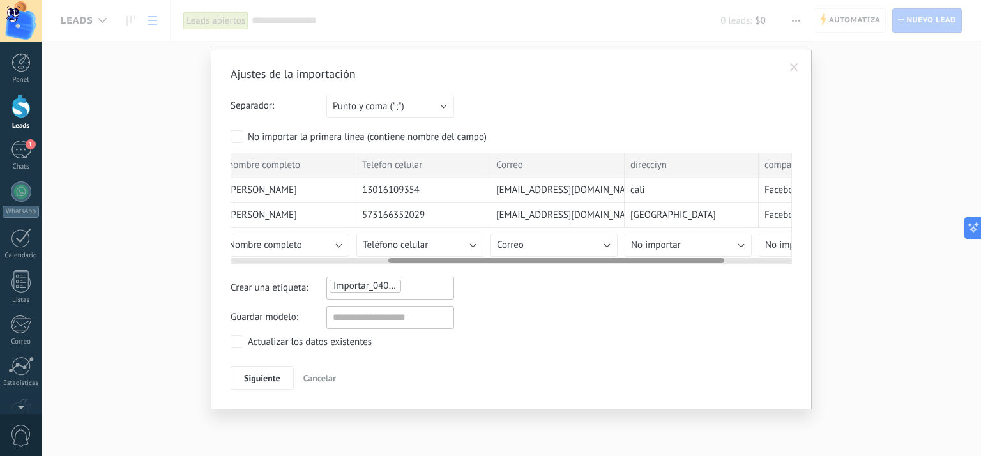
scroll to position [0, 278]
drag, startPoint x: 406, startPoint y: 257, endPoint x: 573, endPoint y: 299, distance: 171.8
click at [573, 299] on div "Ajustes de la importación Separador: Punto y coma (";") Coma (",") Tabulación (…" at bounding box center [511, 228] width 561 height 324
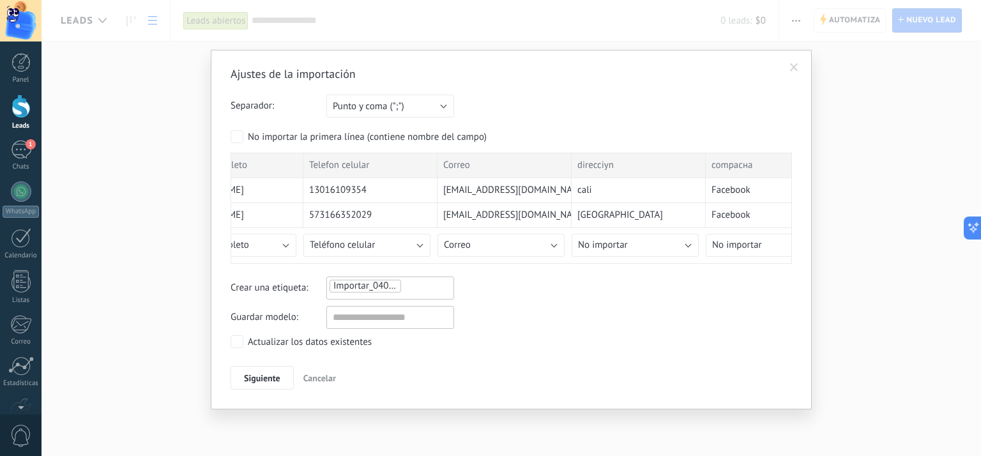
scroll to position [0, 377]
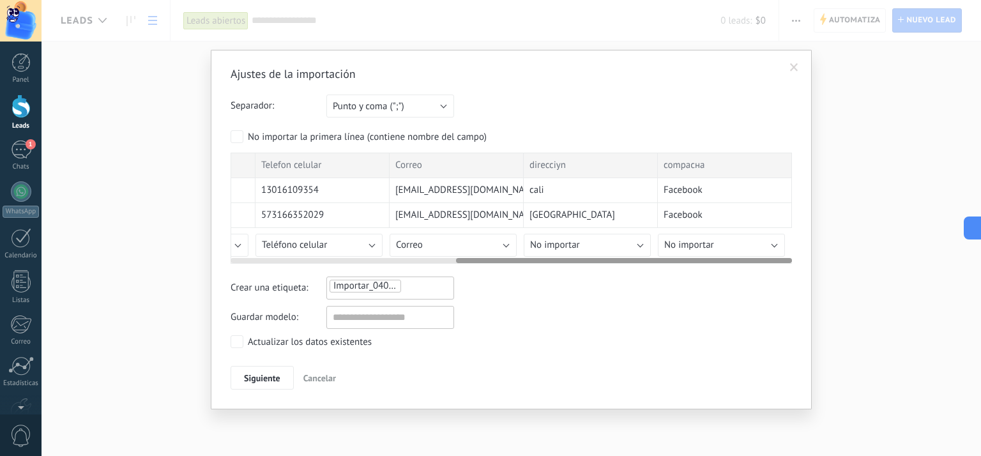
drag, startPoint x: 572, startPoint y: 256, endPoint x: 662, endPoint y: 270, distance: 90.5
click at [662, 270] on div "Ajustes de la importación Separador: Punto y coma (";") Coma (",") Tabulación (…" at bounding box center [511, 228] width 561 height 324
click at [619, 248] on button "No importar" at bounding box center [587, 245] width 127 height 23
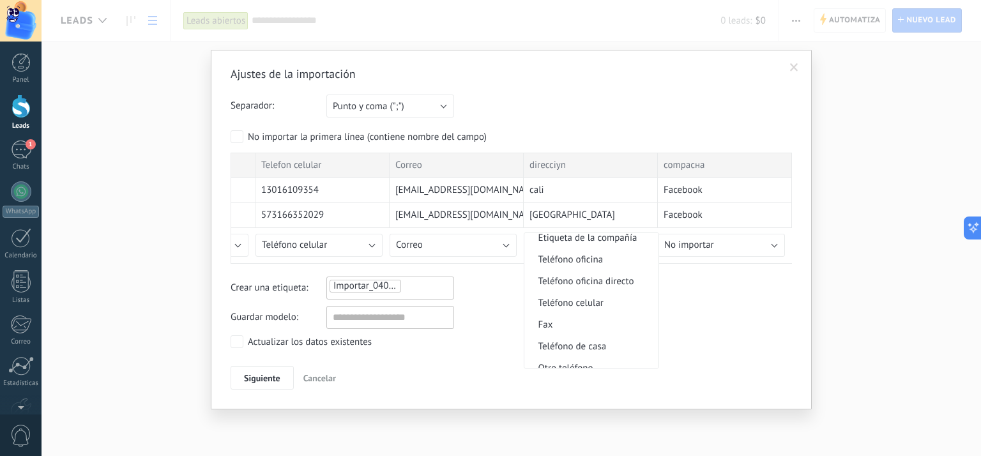
scroll to position [1254, 0]
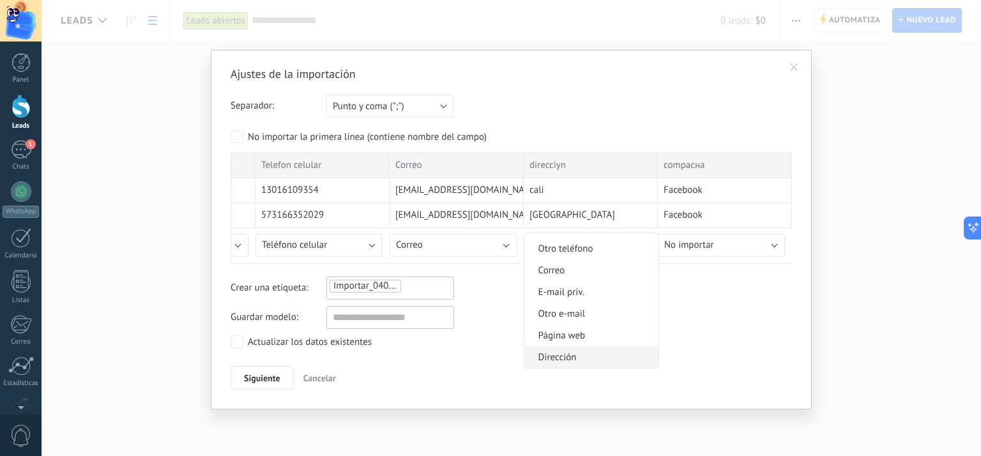
click at [590, 360] on span "Dirección" at bounding box center [589, 357] width 130 height 12
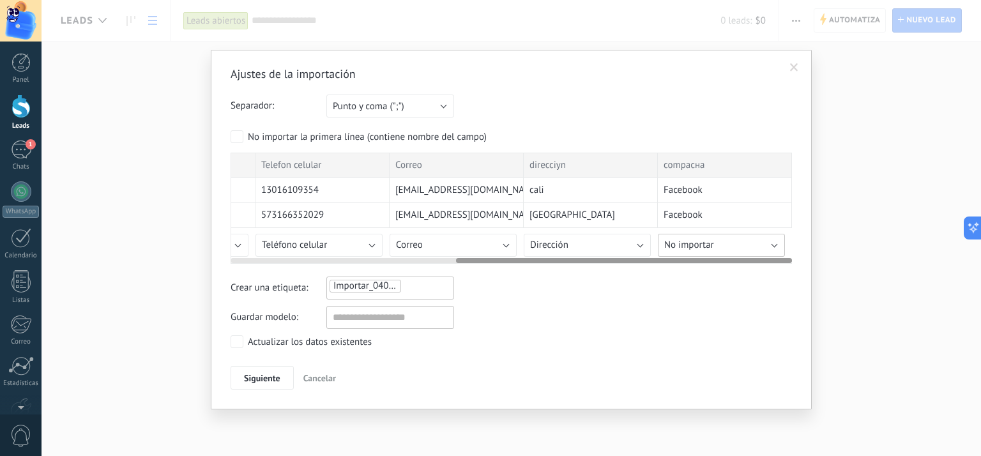
click at [741, 247] on button "No importar" at bounding box center [721, 245] width 127 height 23
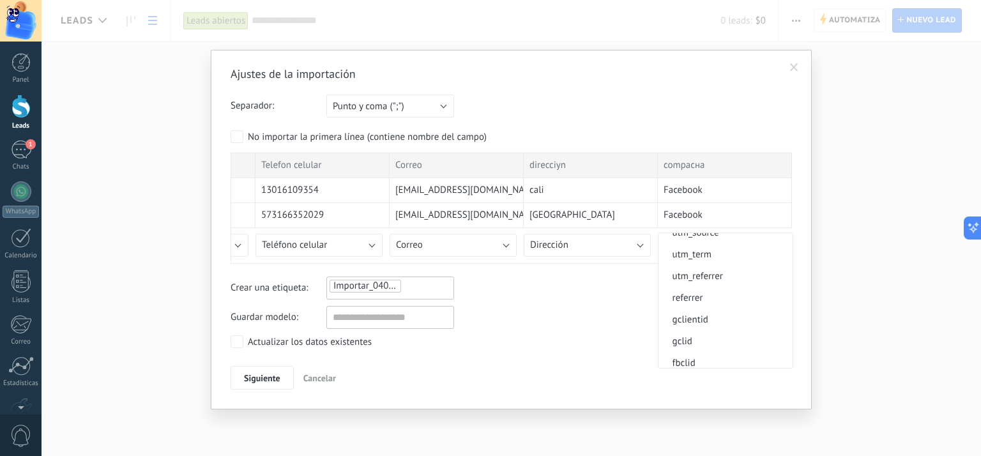
scroll to position [958, 0]
click at [744, 282] on span "Nombre de la compañía" at bounding box center [723, 276] width 130 height 12
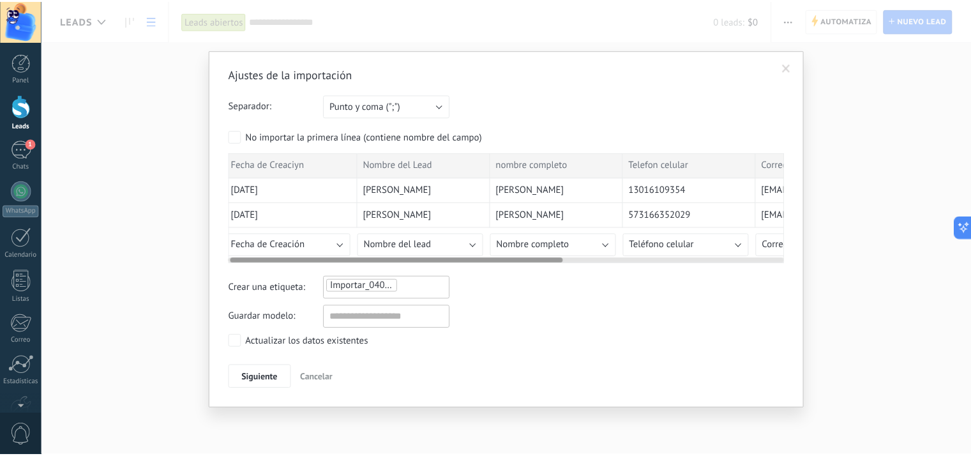
scroll to position [0, 0]
drag, startPoint x: 587, startPoint y: 257, endPoint x: 332, endPoint y: 255, distance: 254.8
click at [332, 255] on div at bounding box center [511, 258] width 561 height 10
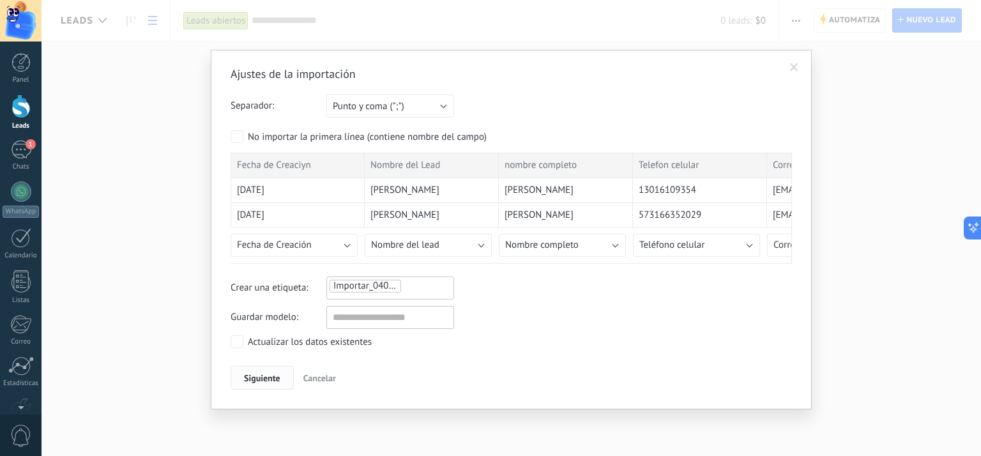
click at [270, 375] on span "Siguiente" at bounding box center [262, 378] width 36 height 9
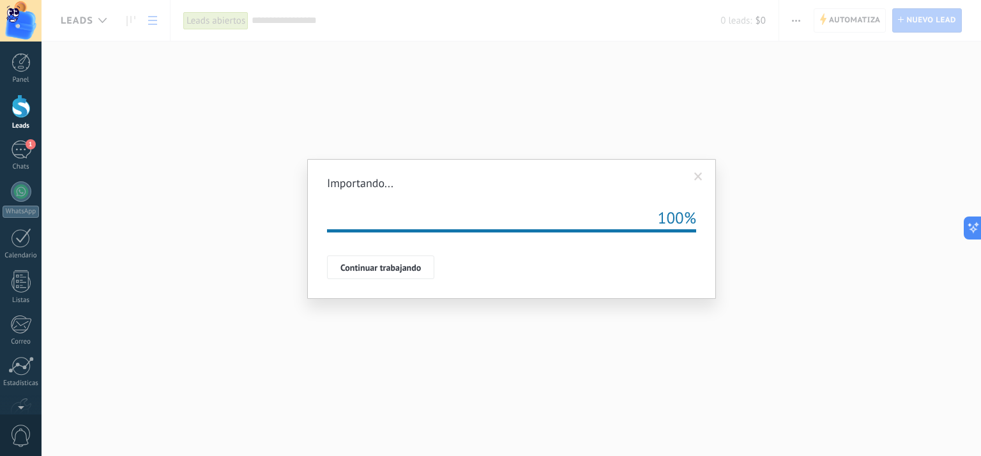
click at [372, 264] on span "Continuar trabajando" at bounding box center [380, 267] width 80 height 9
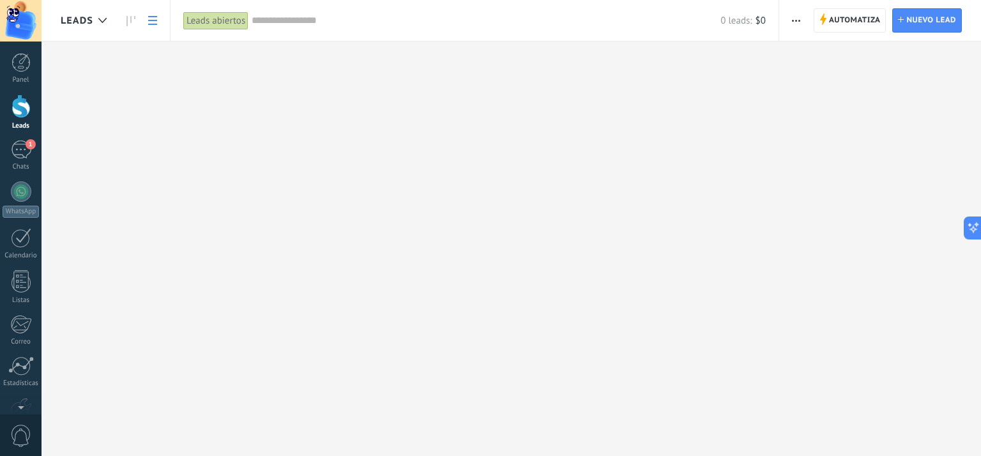
click at [20, 113] on div at bounding box center [20, 107] width 19 height 24
click at [69, 23] on span "Leads" at bounding box center [77, 21] width 33 height 12
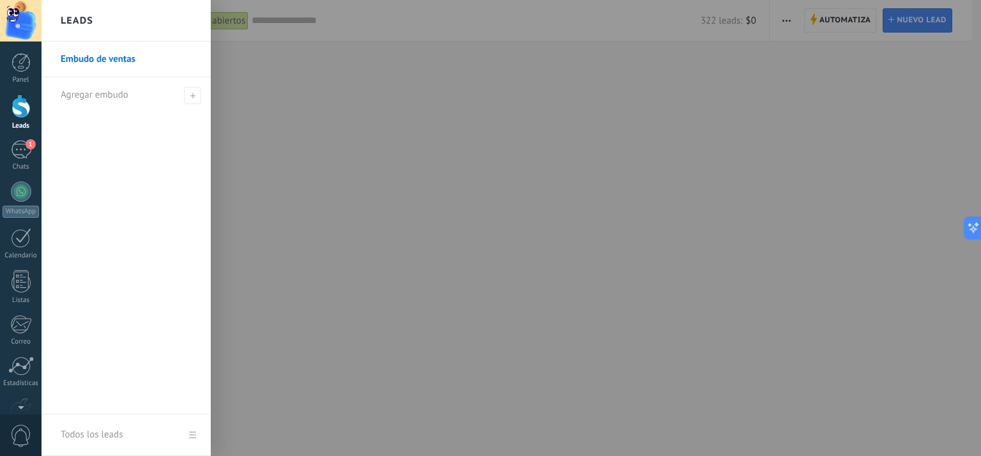
click at [87, 56] on link "Embudo de ventas" at bounding box center [129, 60] width 137 height 36
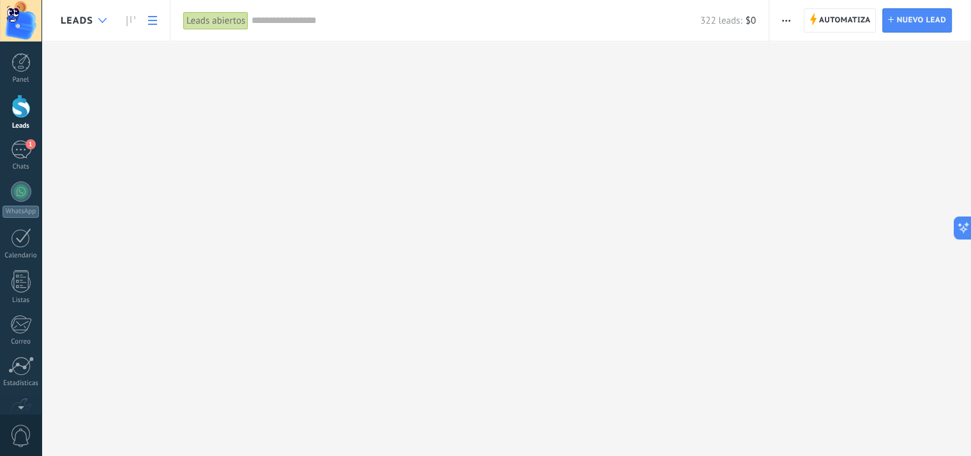
click at [98, 23] on div at bounding box center [102, 20] width 21 height 25
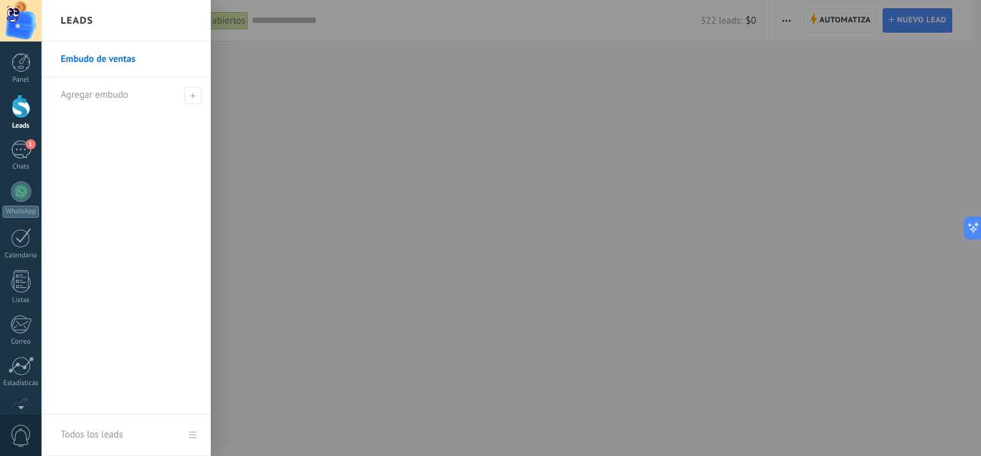
click at [93, 56] on link "Embudo de ventas" at bounding box center [129, 60] width 137 height 36
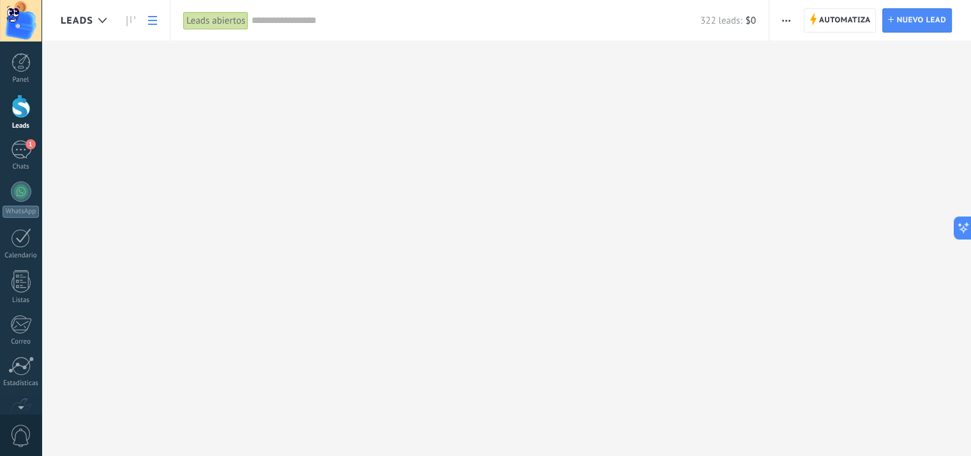
click at [78, 24] on span "Leads" at bounding box center [77, 21] width 33 height 12
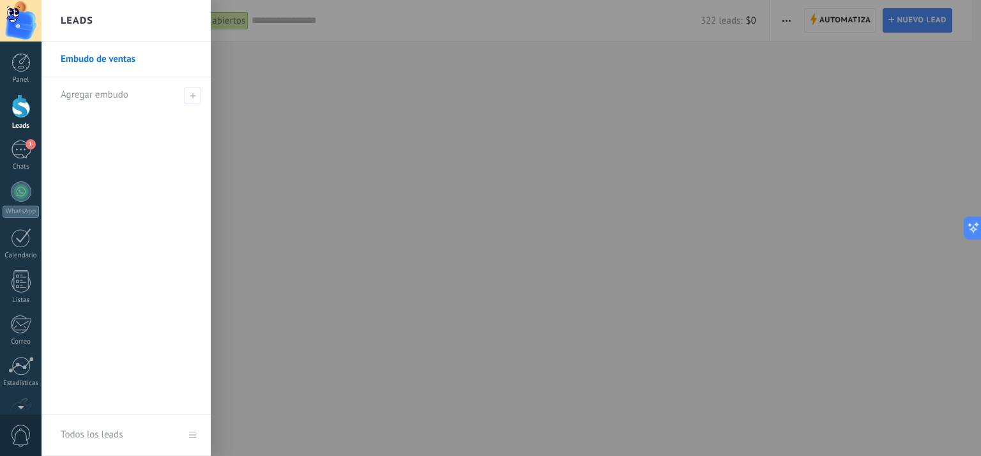
click at [78, 24] on h2 "Leads" at bounding box center [77, 21] width 33 height 40
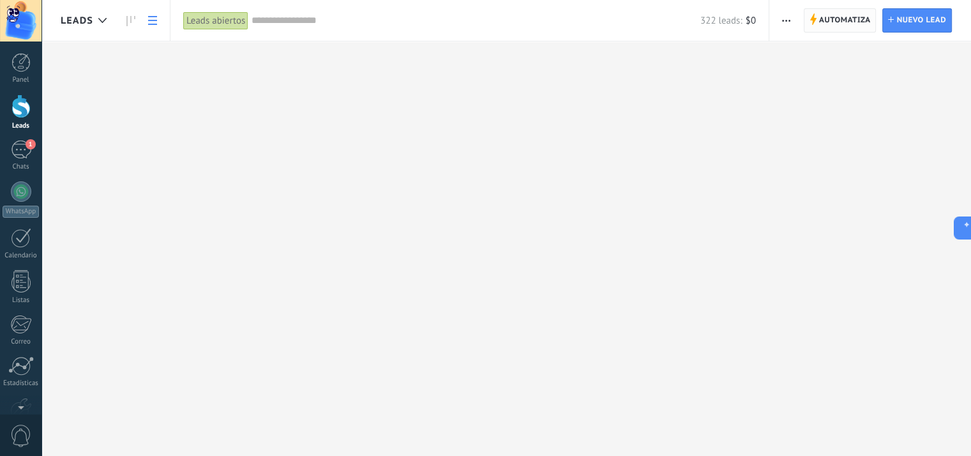
click at [840, 20] on span "Automatiza" at bounding box center [845, 20] width 52 height 23
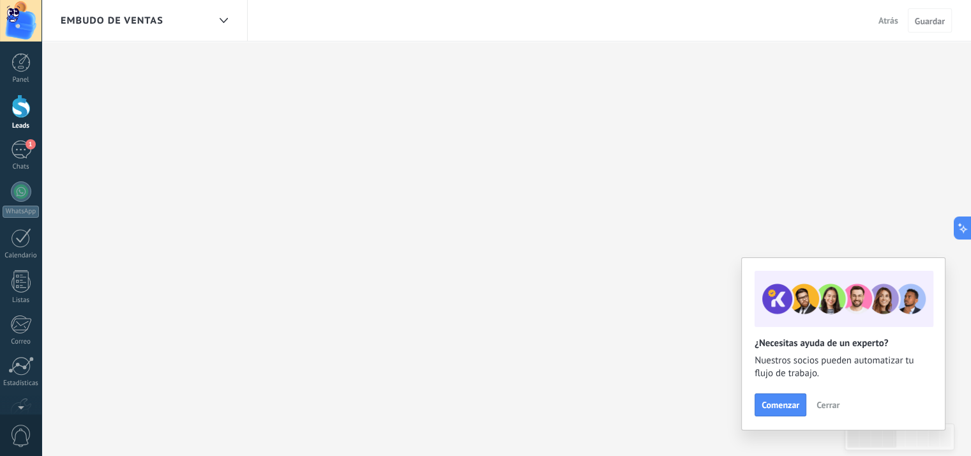
click at [832, 409] on span "Cerrar" at bounding box center [828, 404] width 23 height 9
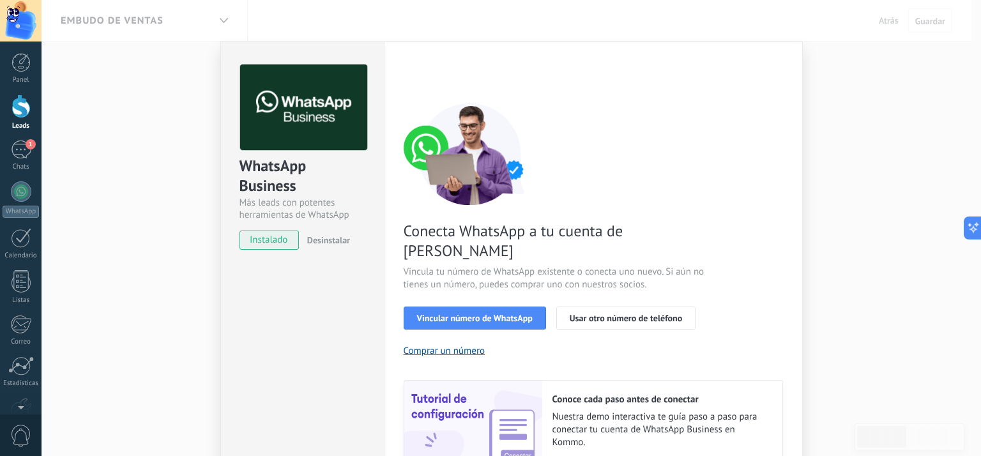
click at [869, 191] on div "WhatsApp Business Más leads con potentes herramientas de WhatsApp instalado Des…" at bounding box center [511, 228] width 939 height 456
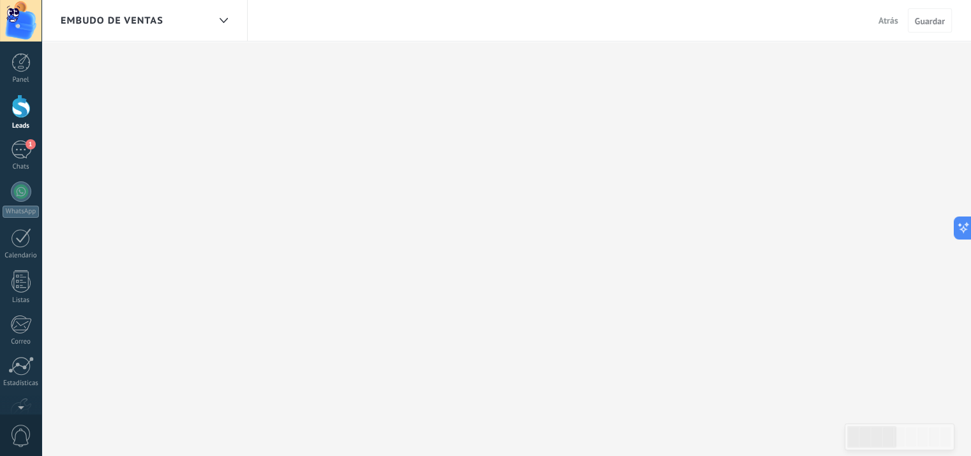
drag, startPoint x: 353, startPoint y: 112, endPoint x: 338, endPoint y: 114, distance: 15.4
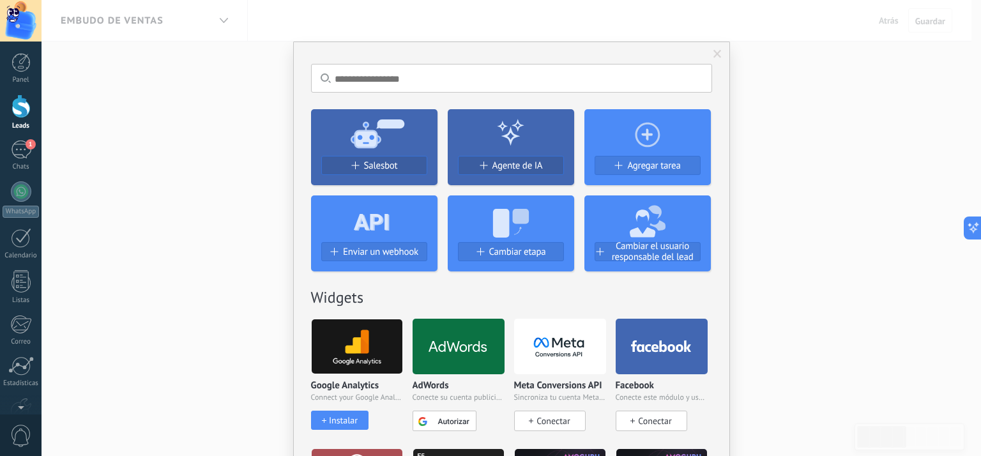
click at [803, 257] on div "No hay resultados Salesbot Agente de IA Agregar tarea Enviar un webhook Cambiar…" at bounding box center [511, 228] width 939 height 456
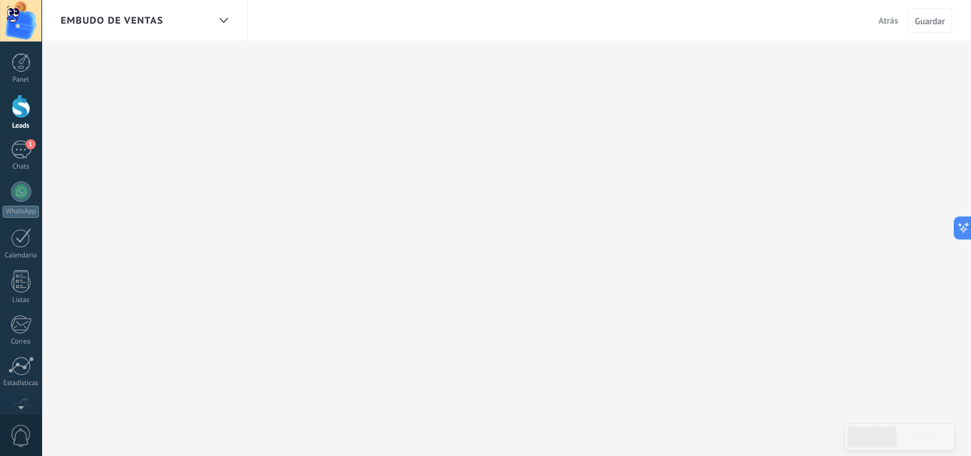
type textarea "**********"
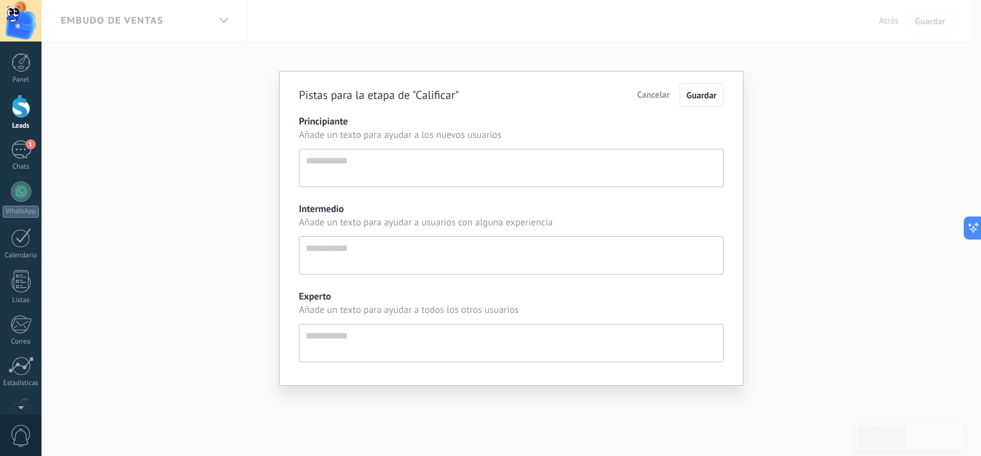
click at [658, 96] on span "Cancelar" at bounding box center [653, 94] width 33 height 11
